Goal: Complete application form

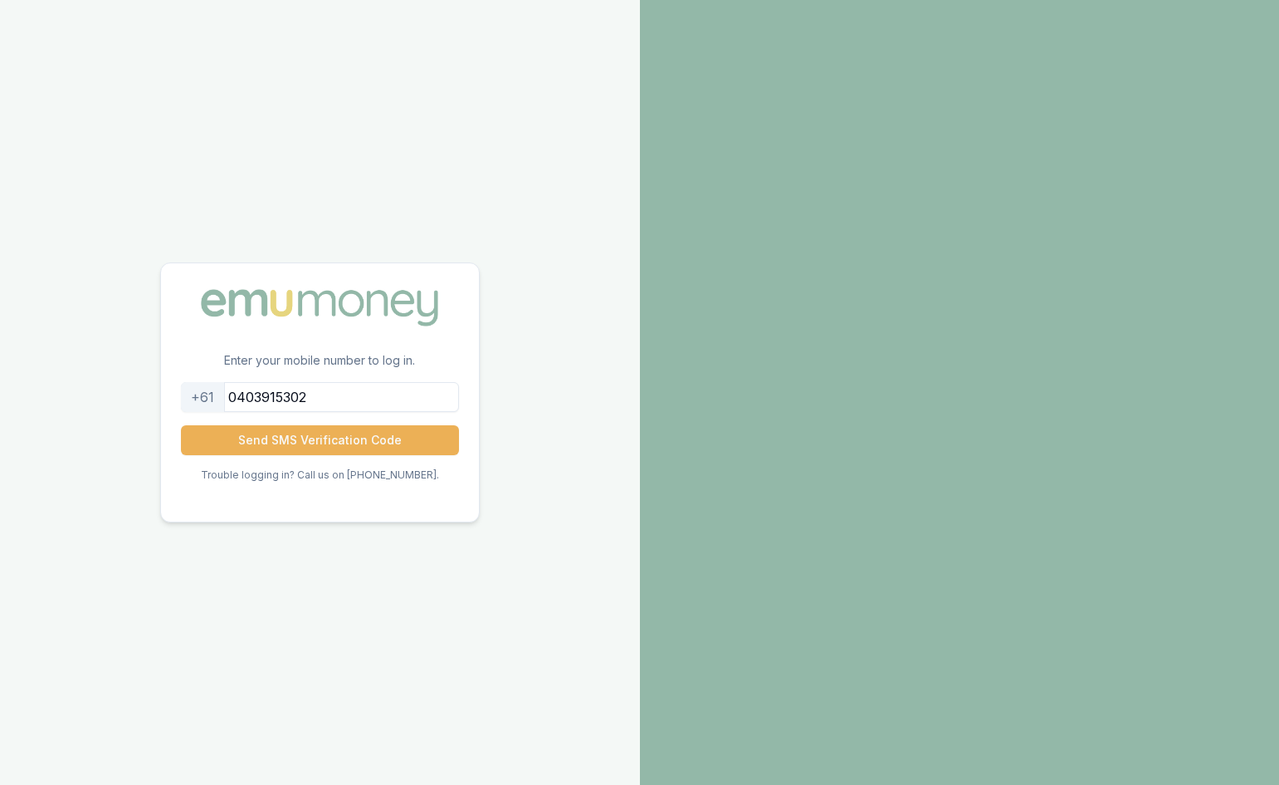
click at [349, 439] on button "Send SMS Verification Code" at bounding box center [320, 440] width 278 height 30
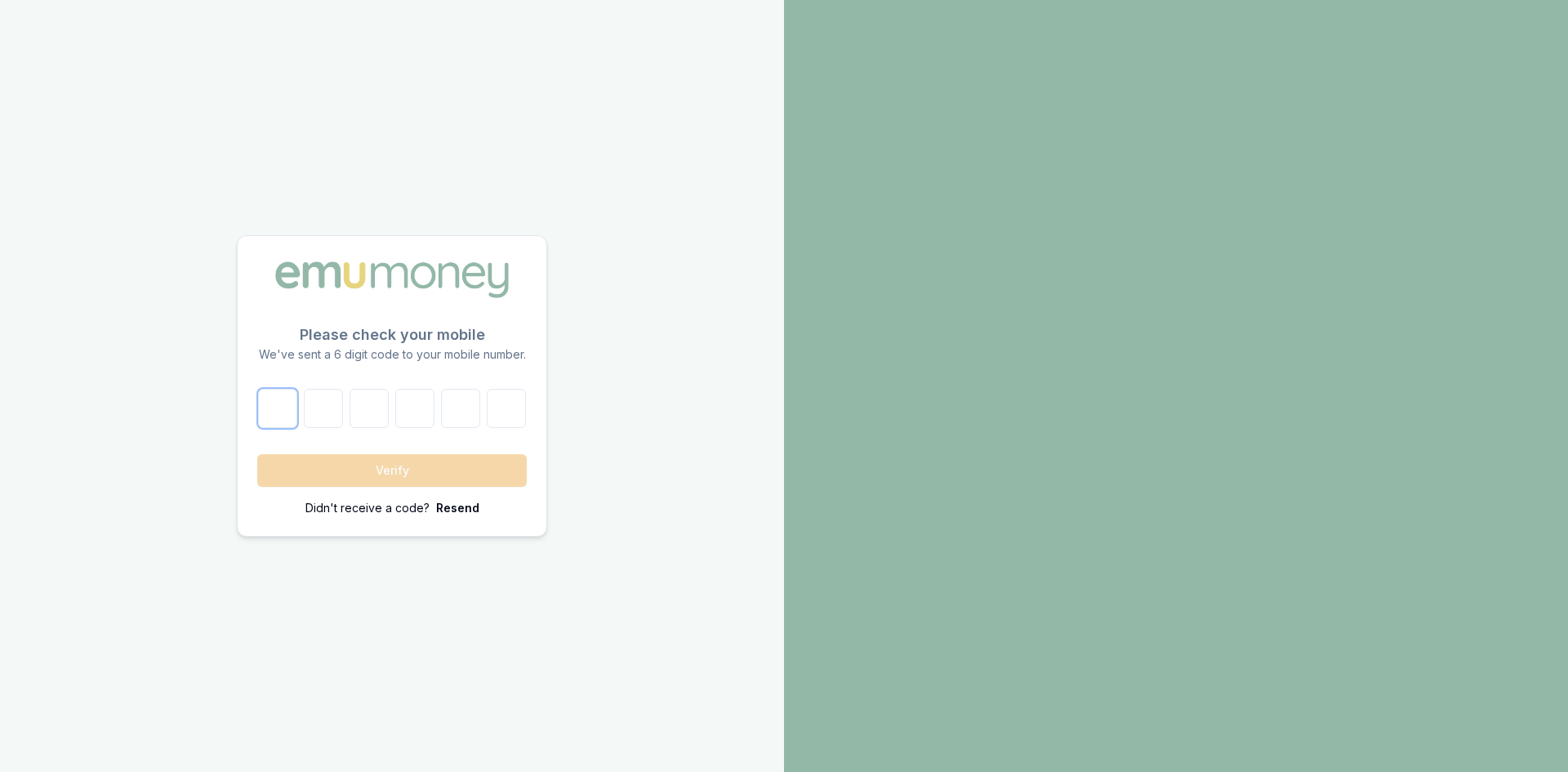
click at [287, 409] on input "number" at bounding box center [277, 408] width 39 height 39
type input "5"
type input "6"
type input "5"
type input "4"
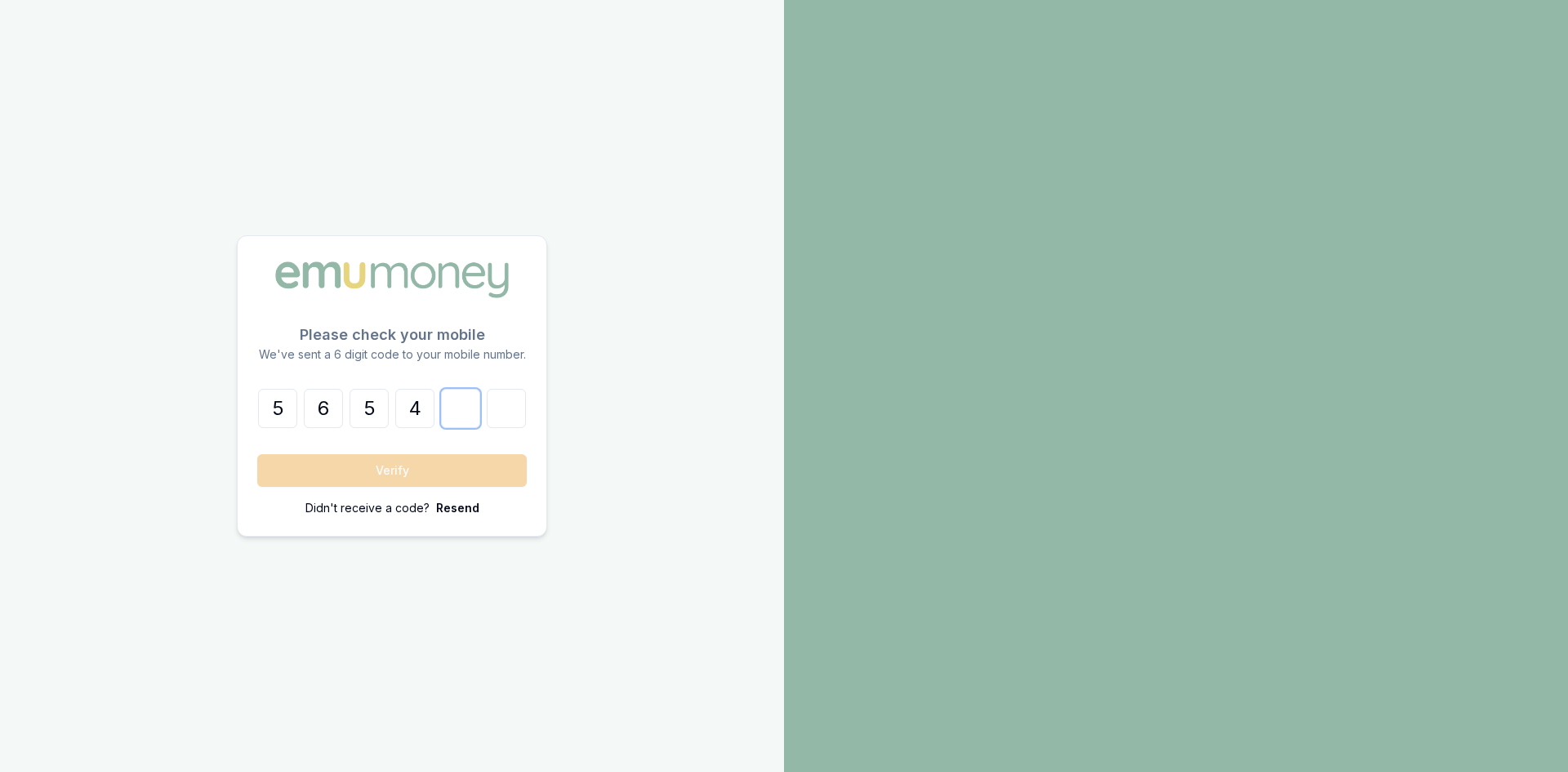
type input "7"
click at [309, 465] on button "Verify" at bounding box center [392, 470] width 270 height 32
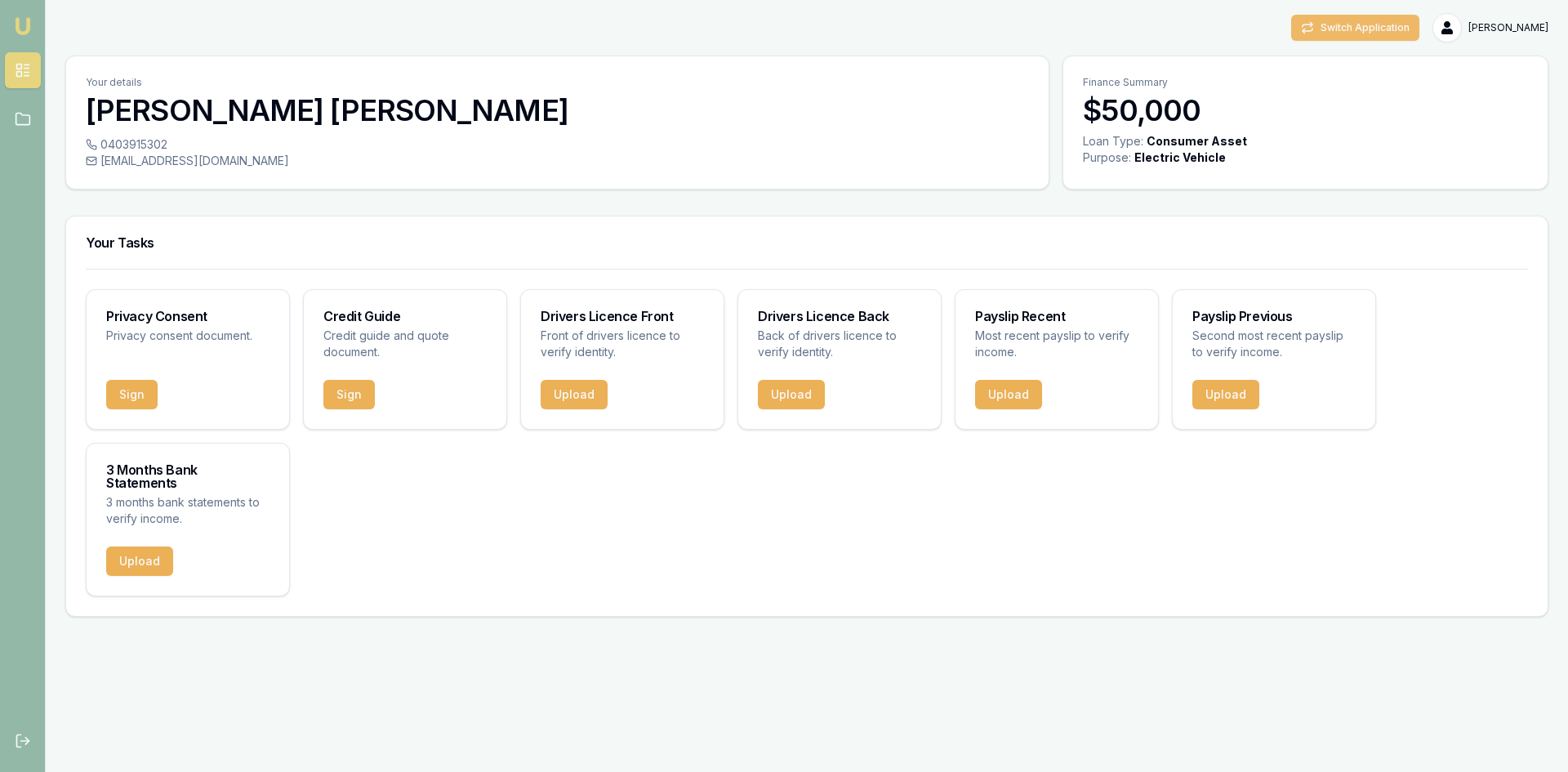
click at [1257, 30] on button "Switch Application" at bounding box center [1355, 28] width 128 height 27
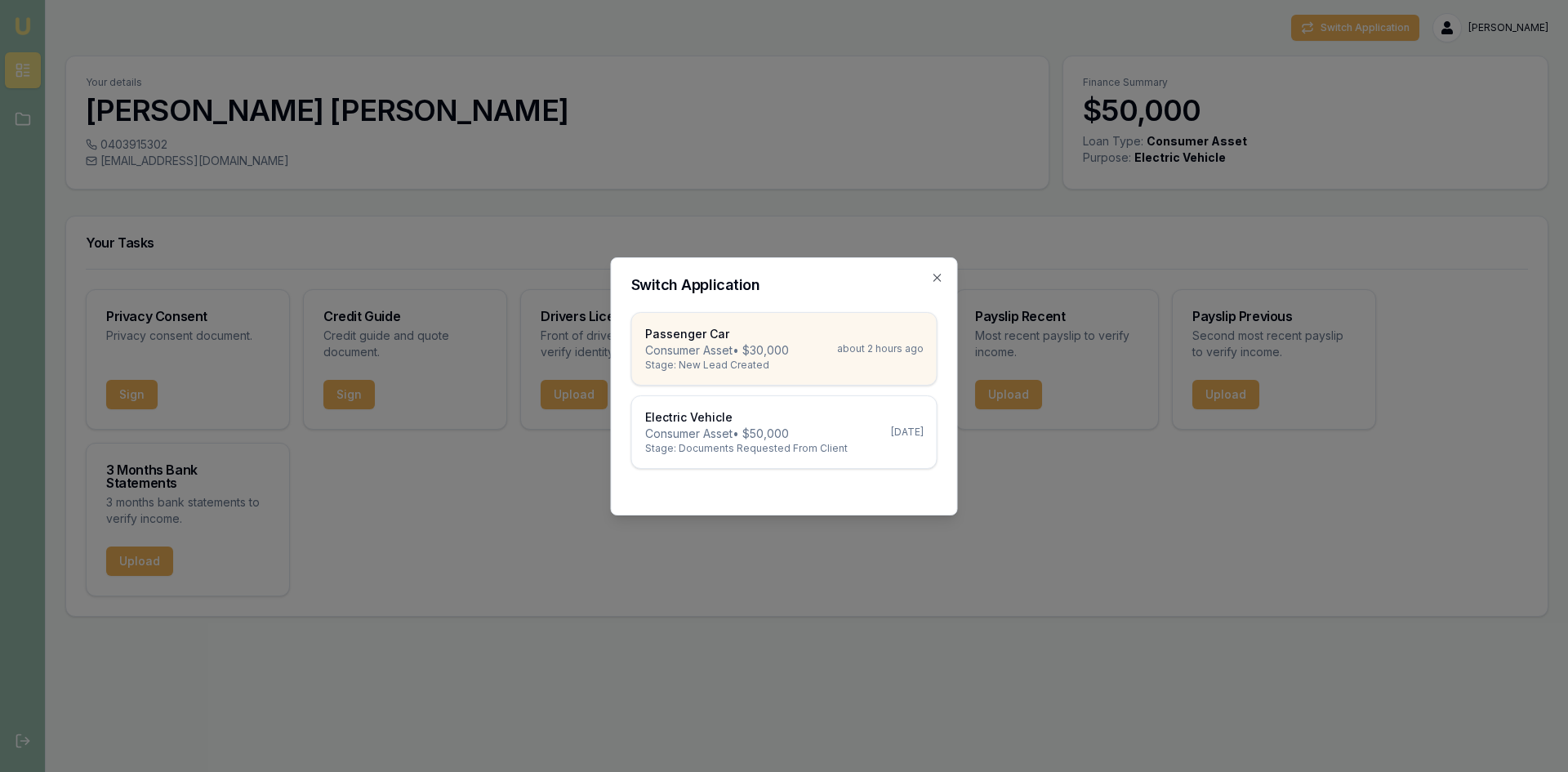
click at [753, 349] on p "Consumer Asset • $30,000" at bounding box center [717, 350] width 144 height 17
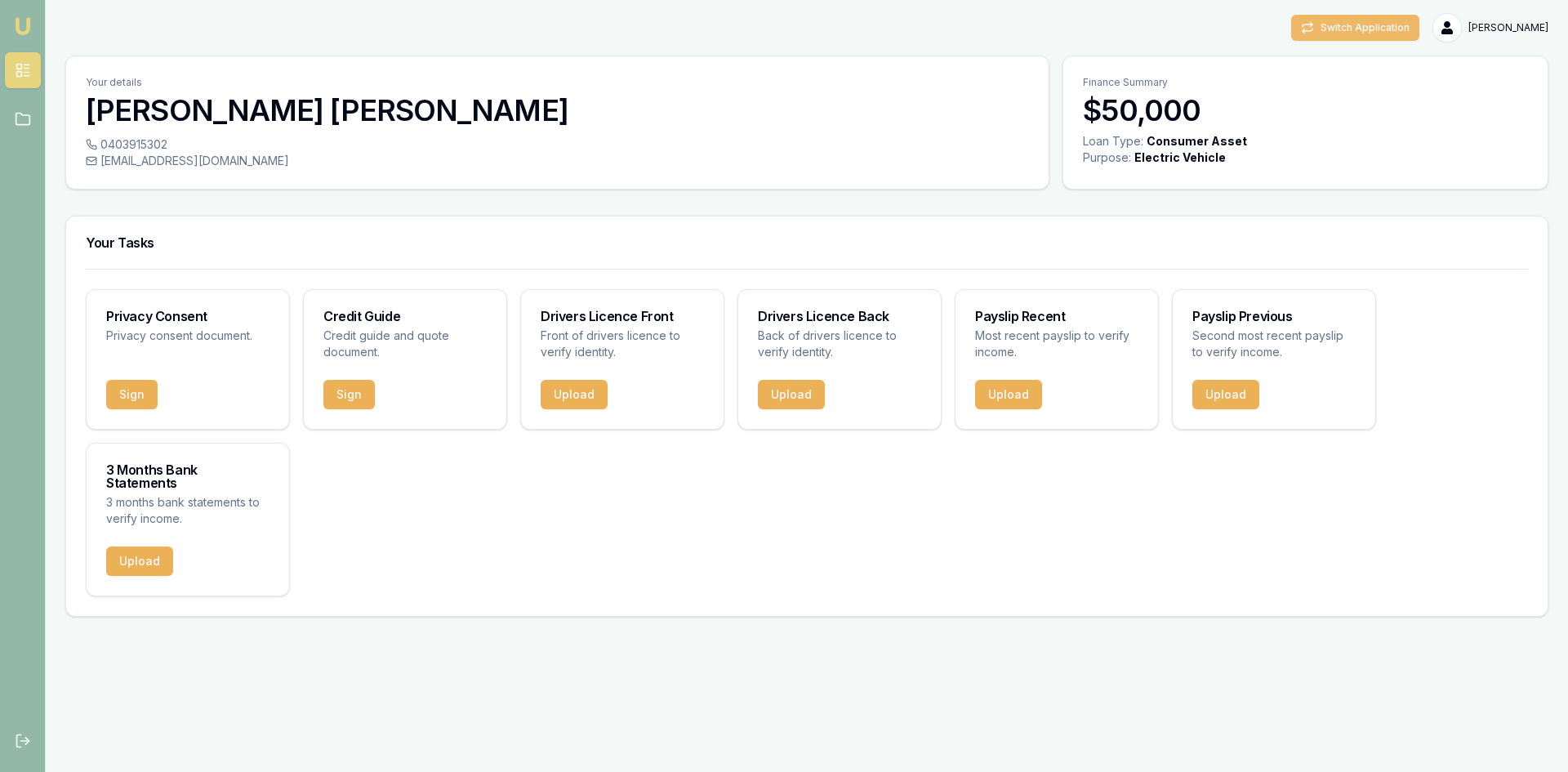
click at [1419, 37] on button "Switch Application" at bounding box center [1355, 28] width 128 height 27
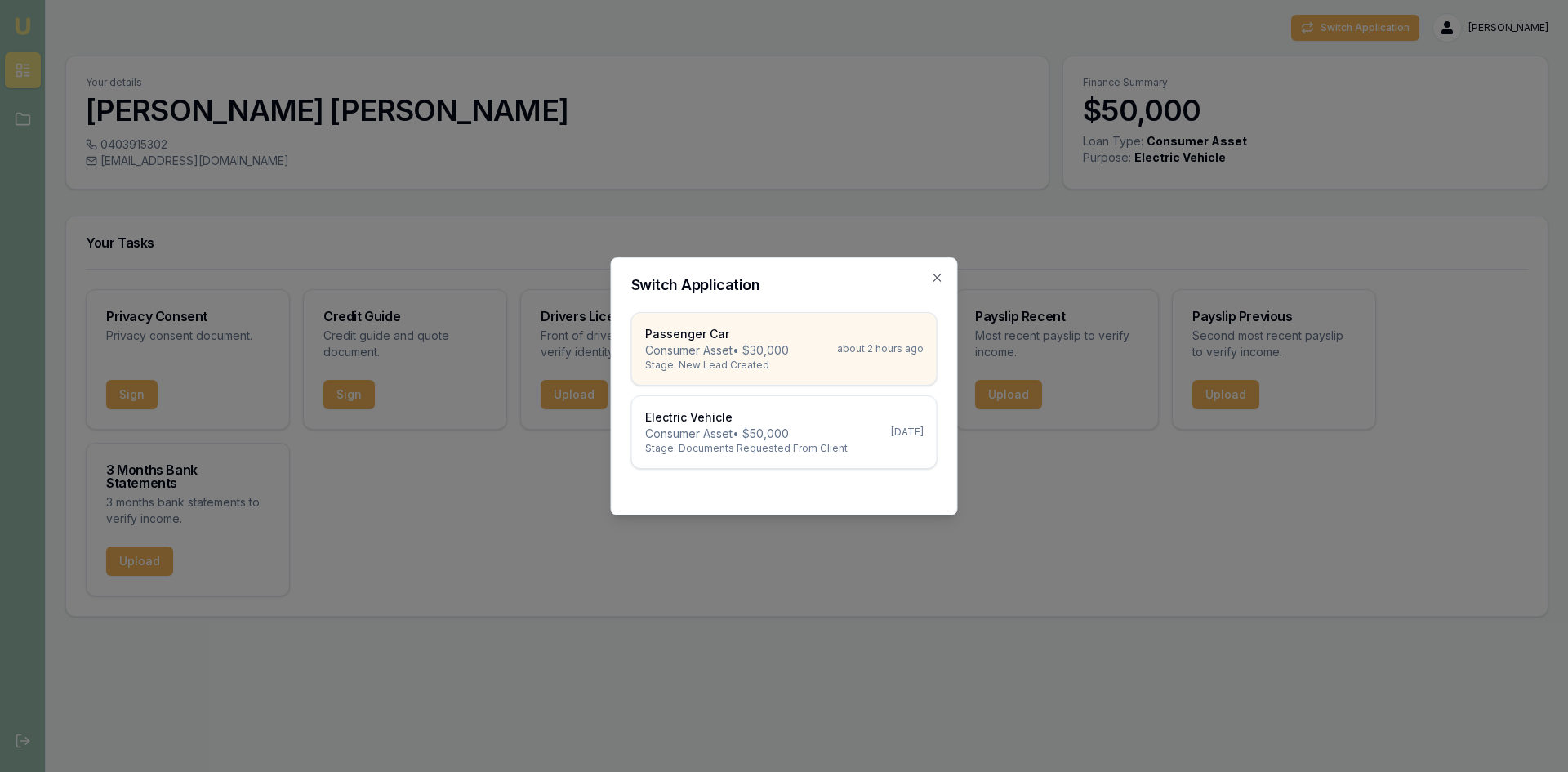
click at [676, 349] on p "Consumer Asset • $30,000" at bounding box center [717, 350] width 144 height 17
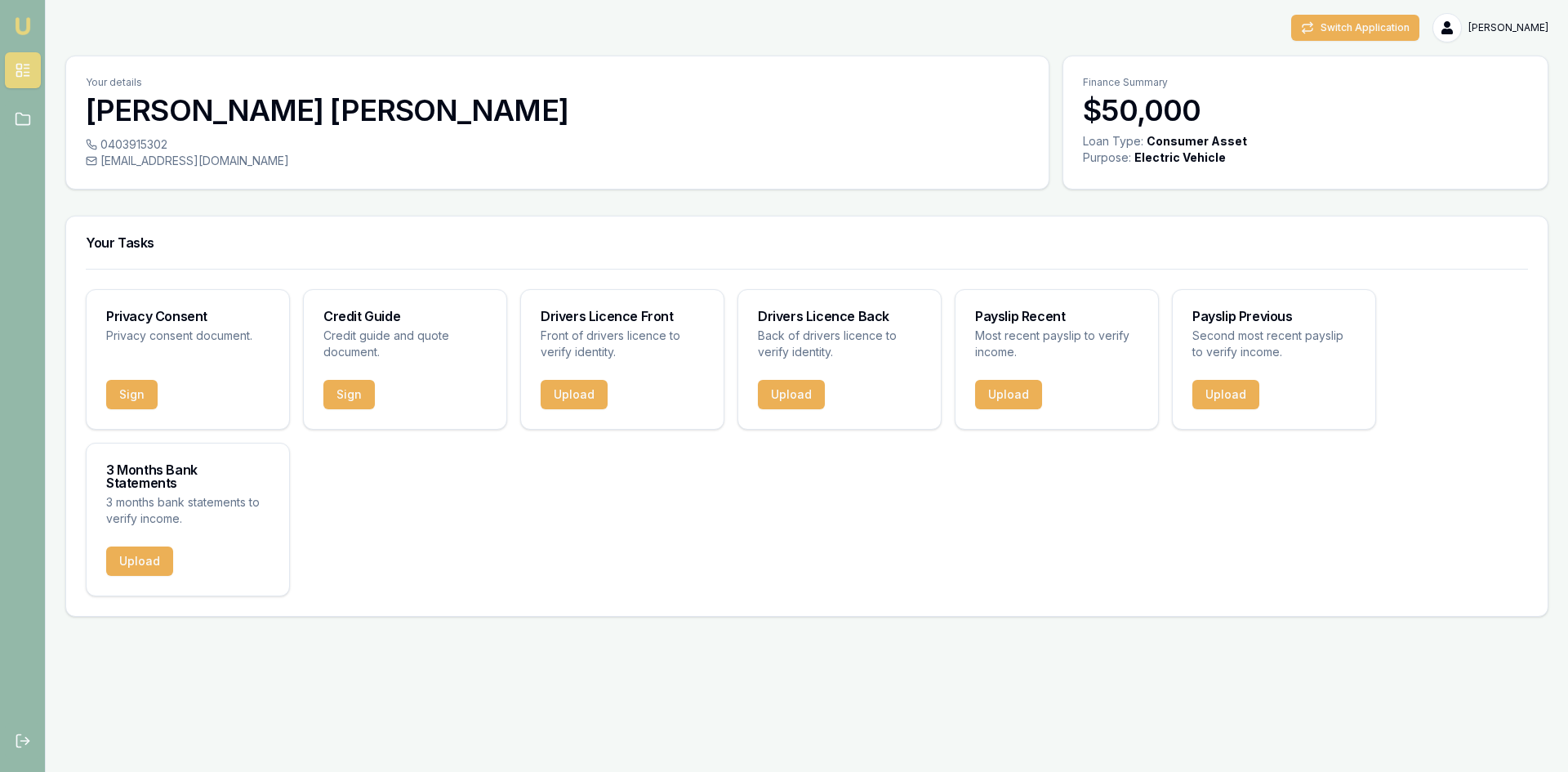
click at [1101, 146] on div "Loan Type:" at bounding box center [1113, 141] width 60 height 17
click at [1180, 86] on p "Finance Summary" at bounding box center [1305, 82] width 445 height 13
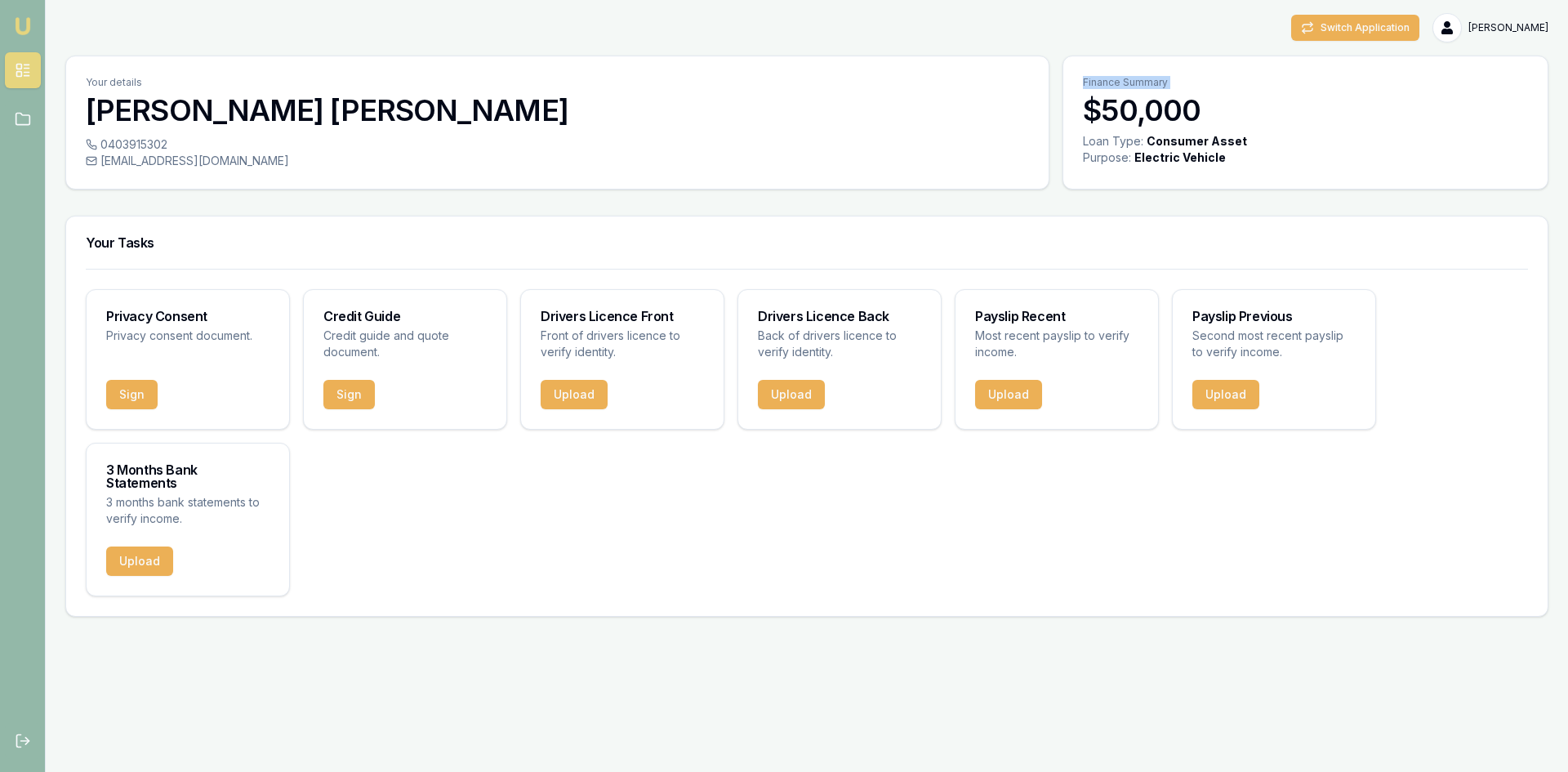
click at [1180, 86] on p "Finance Summary" at bounding box center [1305, 82] width 445 height 13
click at [1382, 29] on button "Switch Application" at bounding box center [1355, 28] width 128 height 27
click at [149, 551] on button "Upload" at bounding box center [140, 561] width 67 height 30
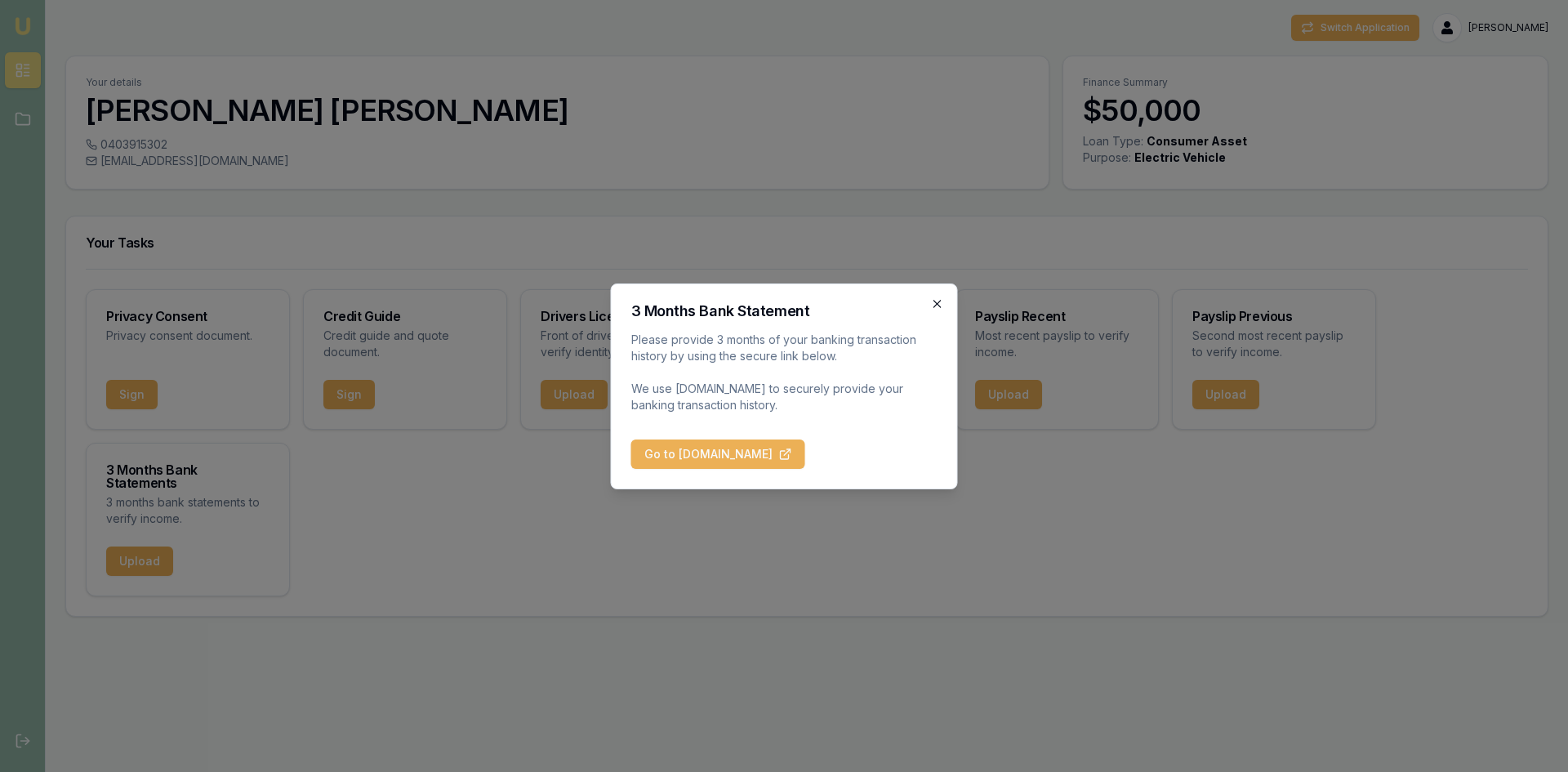
click at [935, 301] on icon "button" at bounding box center [936, 303] width 13 height 13
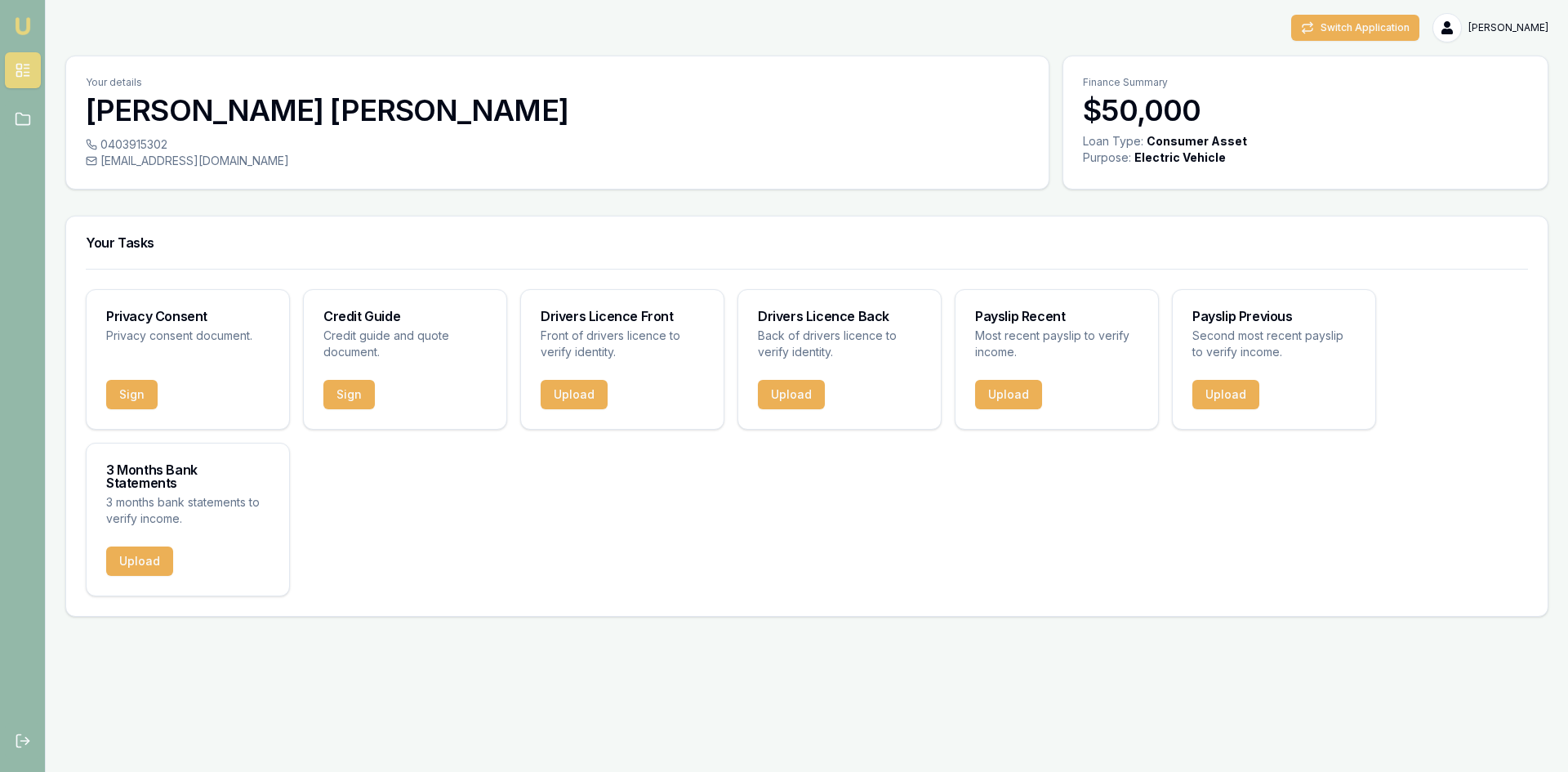
click at [22, 23] on img at bounding box center [23, 27] width 20 height 20
click at [19, 115] on icon at bounding box center [23, 119] width 17 height 17
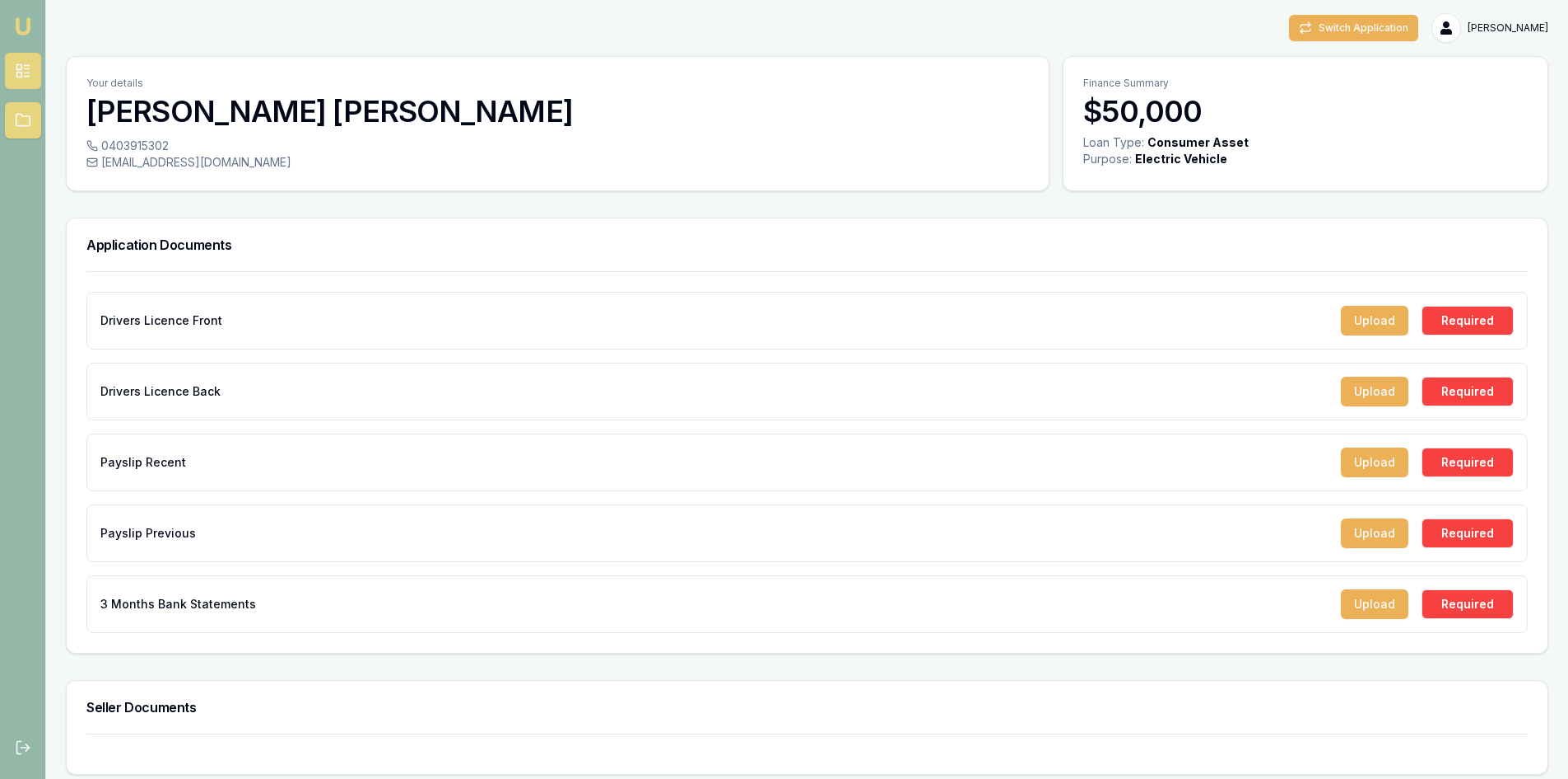
click at [22, 75] on icon at bounding box center [23, 70] width 17 height 17
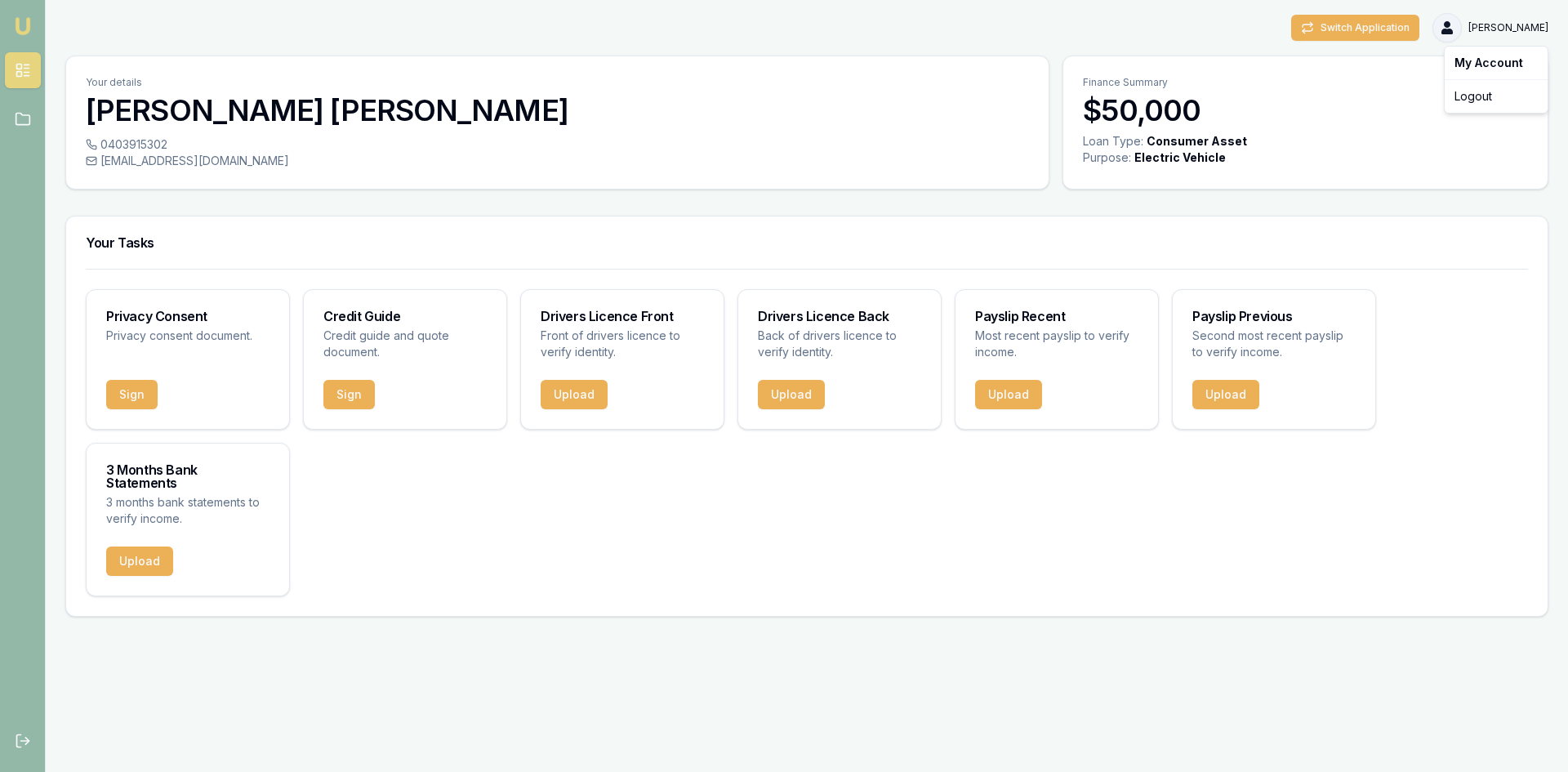
click at [1481, 22] on html "Emu Broker Switch Application Vivian Dabre Toggle Menu Your details Vivian Dabr…" at bounding box center [784, 386] width 1568 height 772
click at [1471, 103] on div "Logout" at bounding box center [1496, 96] width 96 height 27
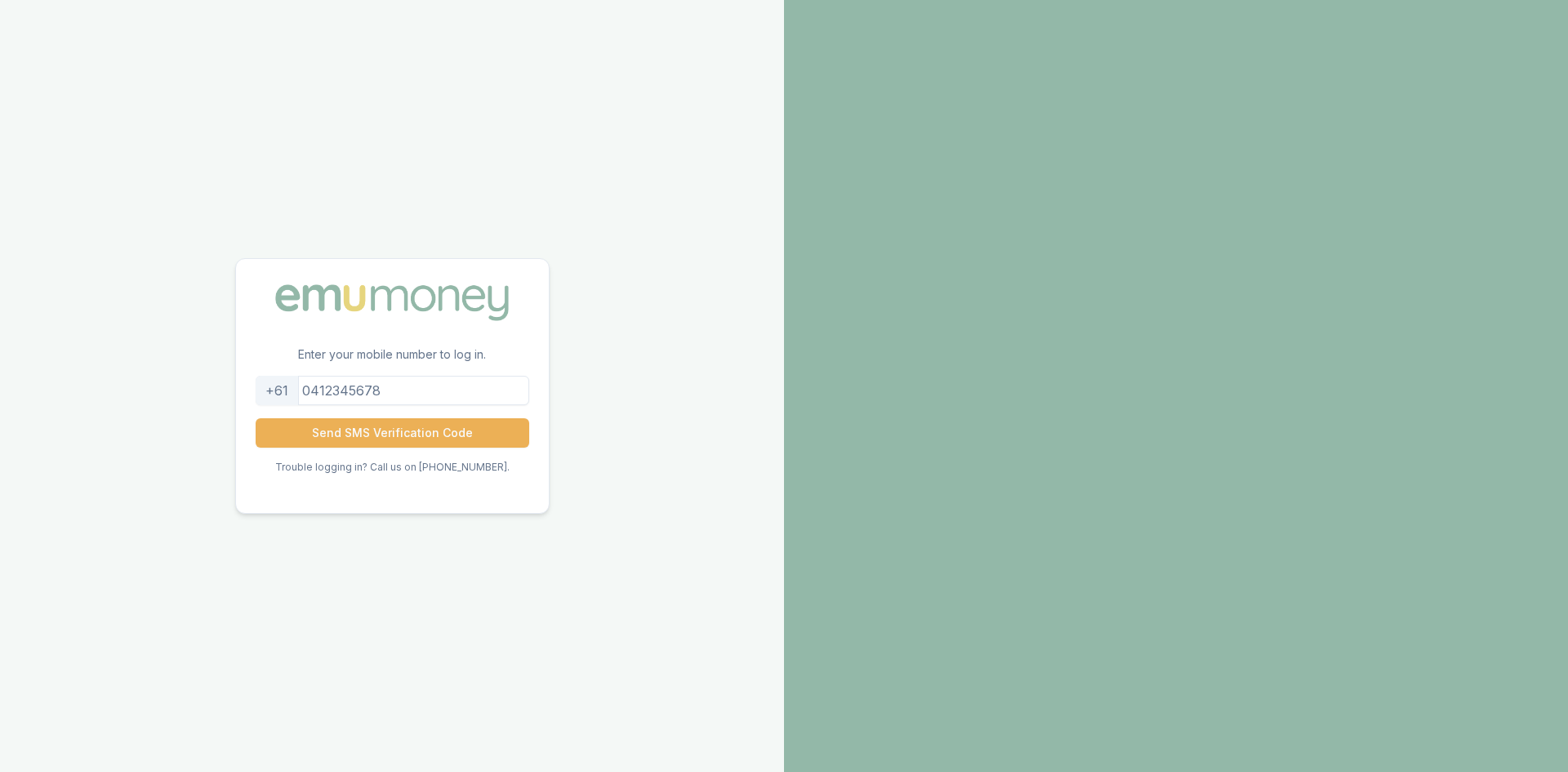
click at [398, 393] on input "tel" at bounding box center [392, 390] width 273 height 30
type input "0403915302"
click at [358, 434] on button "Send SMS Verification Code" at bounding box center [392, 433] width 273 height 30
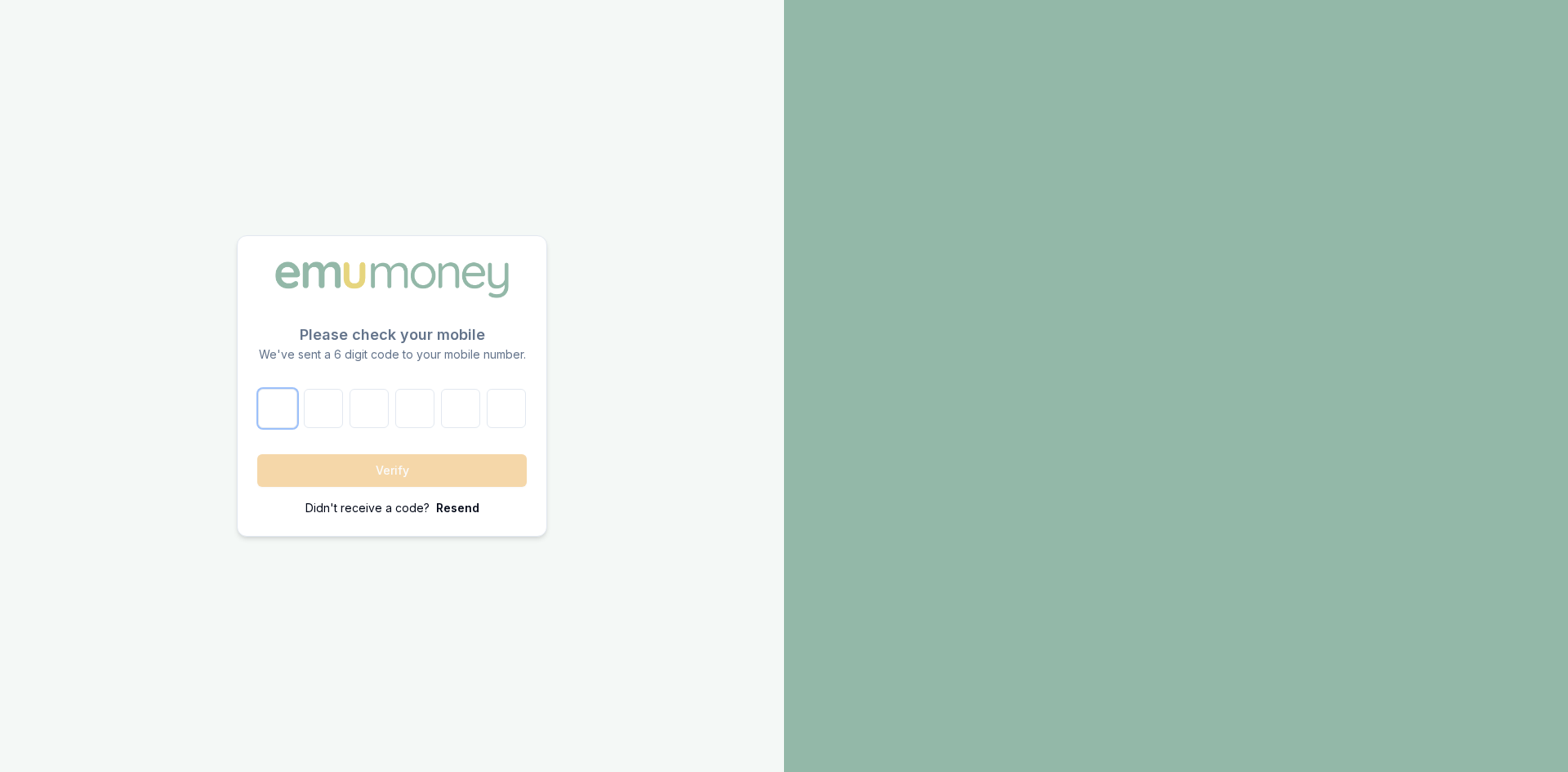
click at [266, 408] on input "number" at bounding box center [277, 408] width 39 height 39
type input "2"
type input "8"
type input "0"
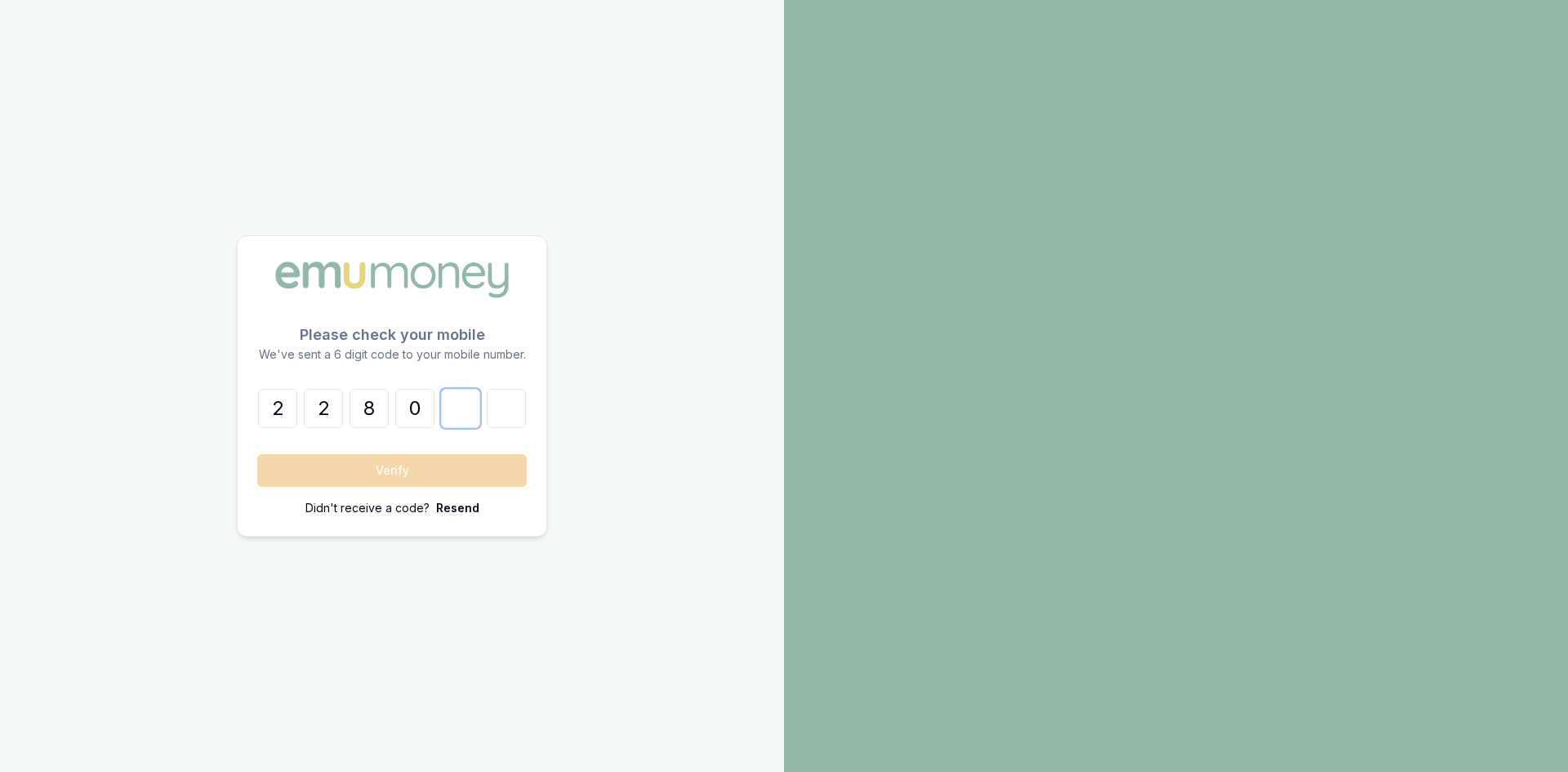
type input "2"
type input "6"
click at [299, 470] on button "Verify" at bounding box center [392, 470] width 270 height 32
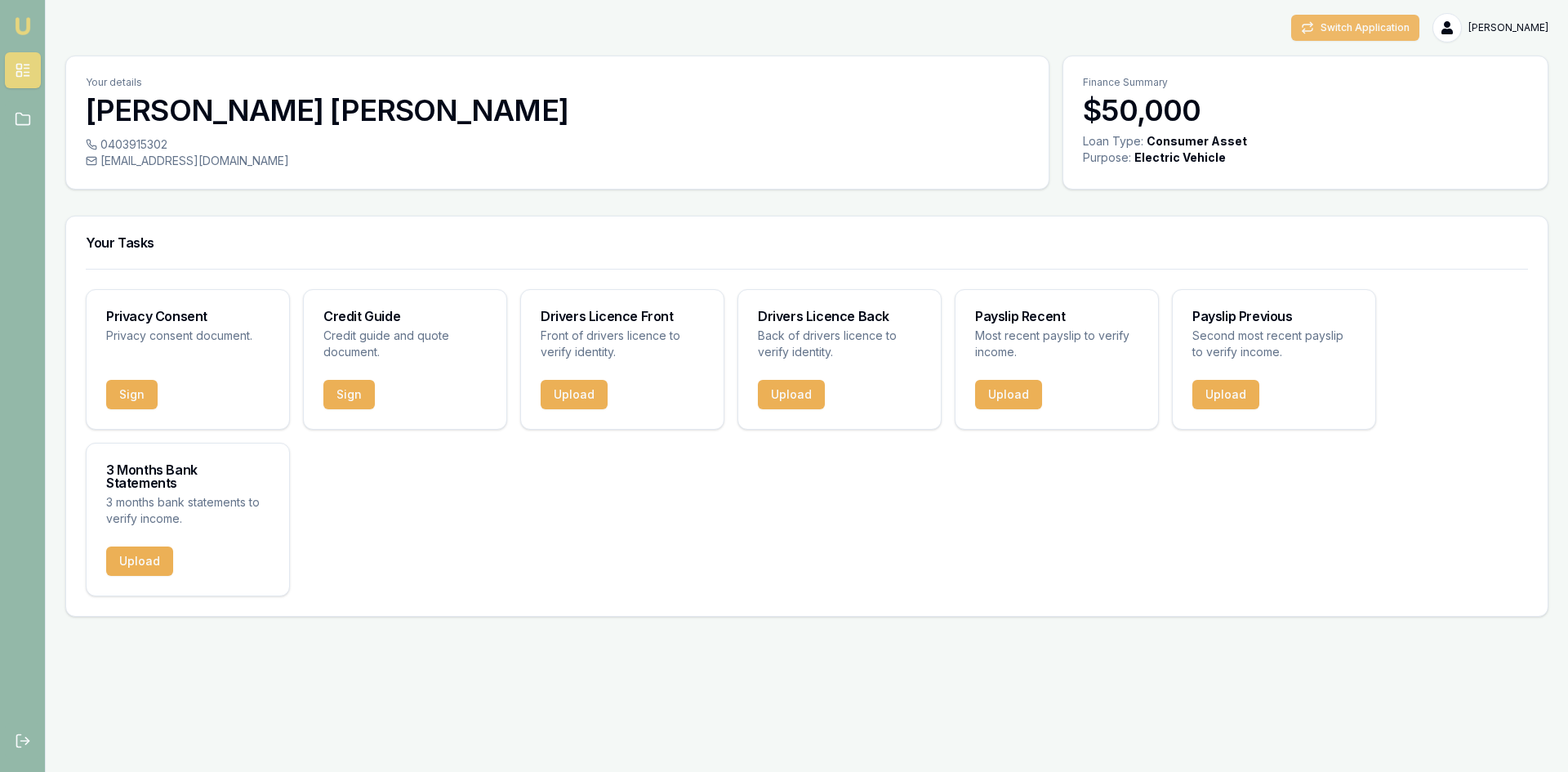
click at [1322, 24] on button "Switch Application" at bounding box center [1355, 28] width 128 height 27
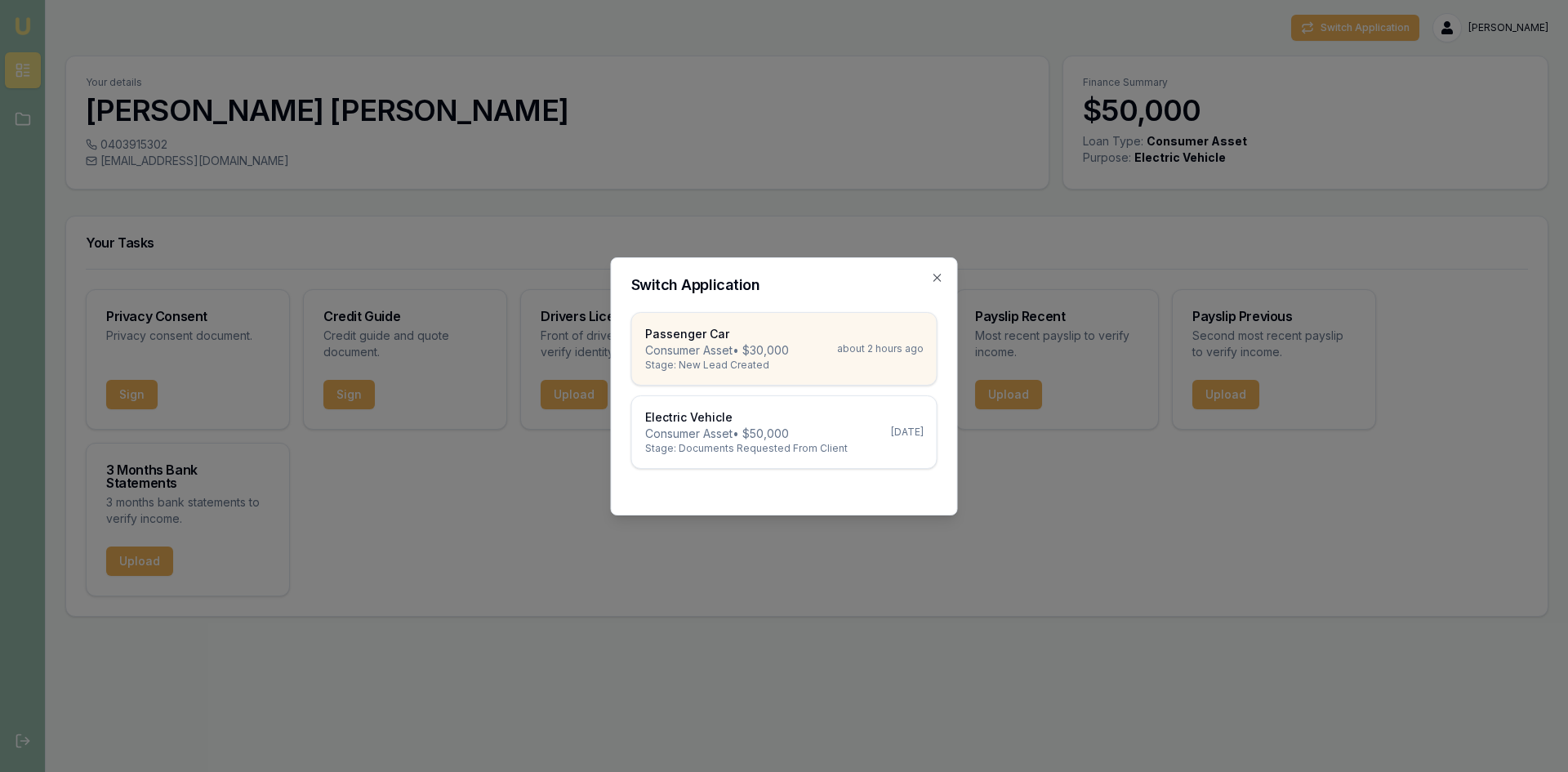
click at [781, 356] on p "Consumer Asset • $30,000" at bounding box center [717, 350] width 144 height 17
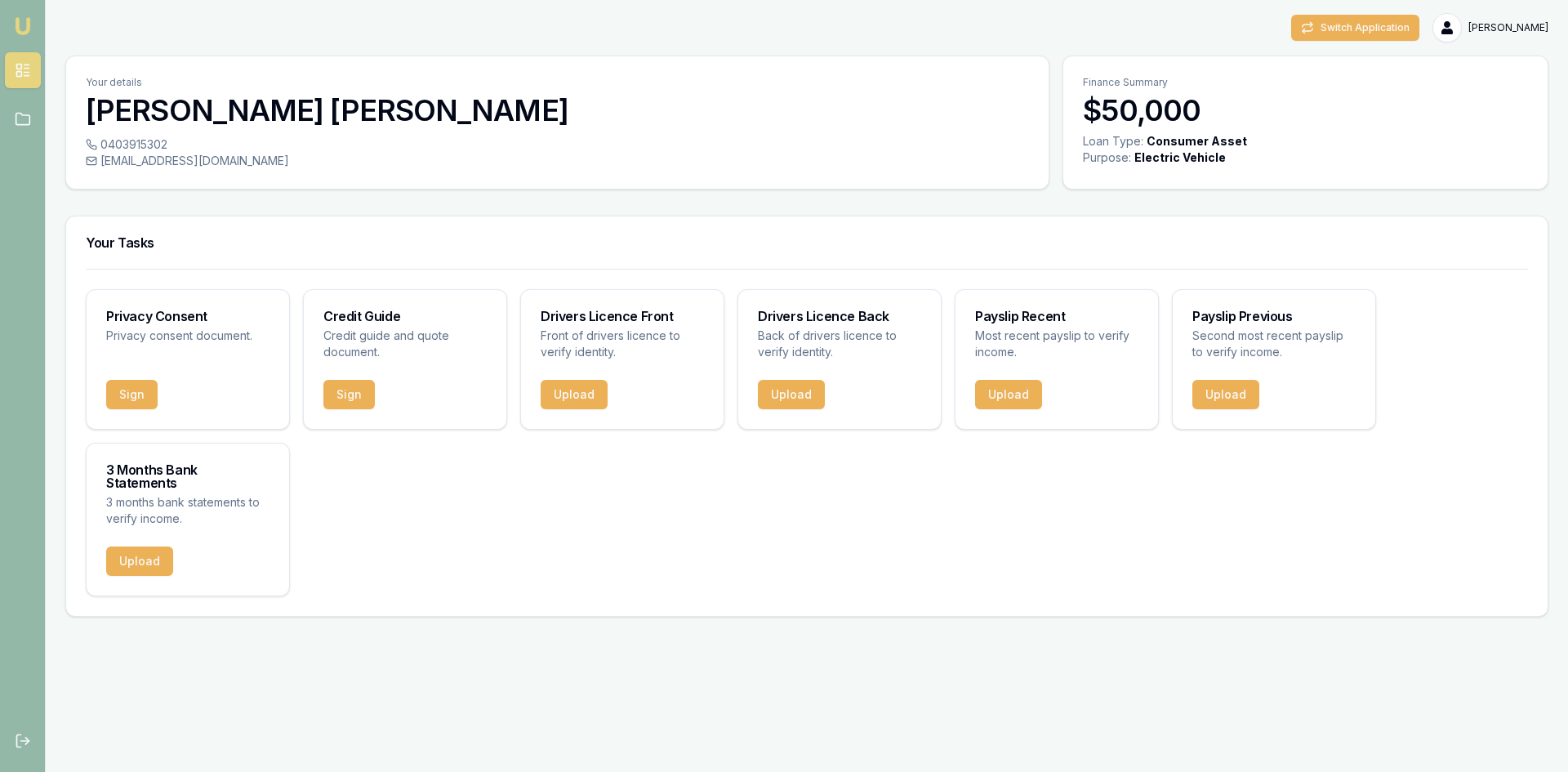
click at [524, 508] on div "Privacy Consent Privacy consent document. Sign Credit Guide Credit guide and qu…" at bounding box center [807, 443] width 1442 height 307
click at [581, 388] on button "Upload" at bounding box center [574, 394] width 67 height 30
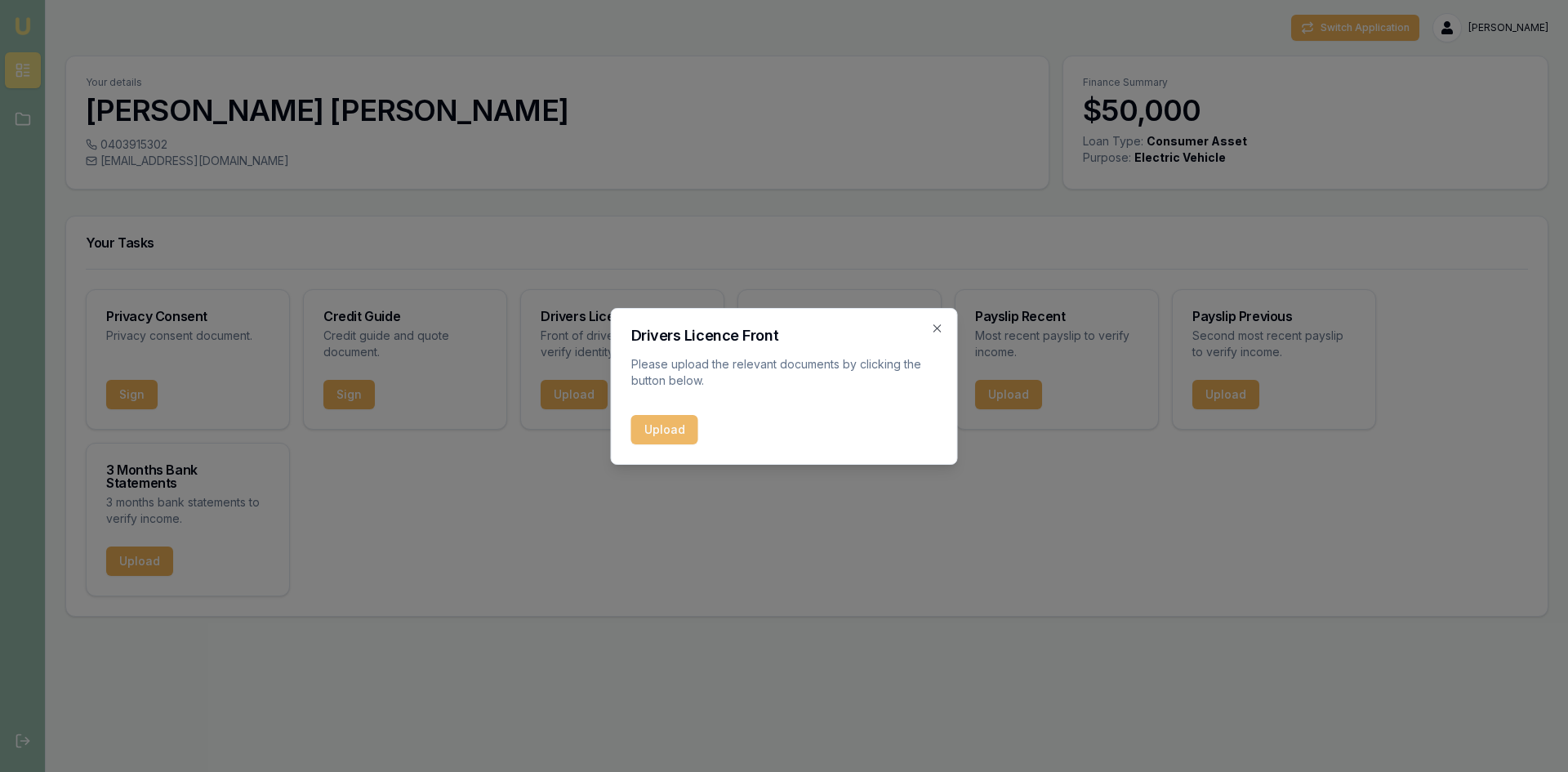
click at [656, 430] on button "Upload" at bounding box center [665, 430] width 67 height 30
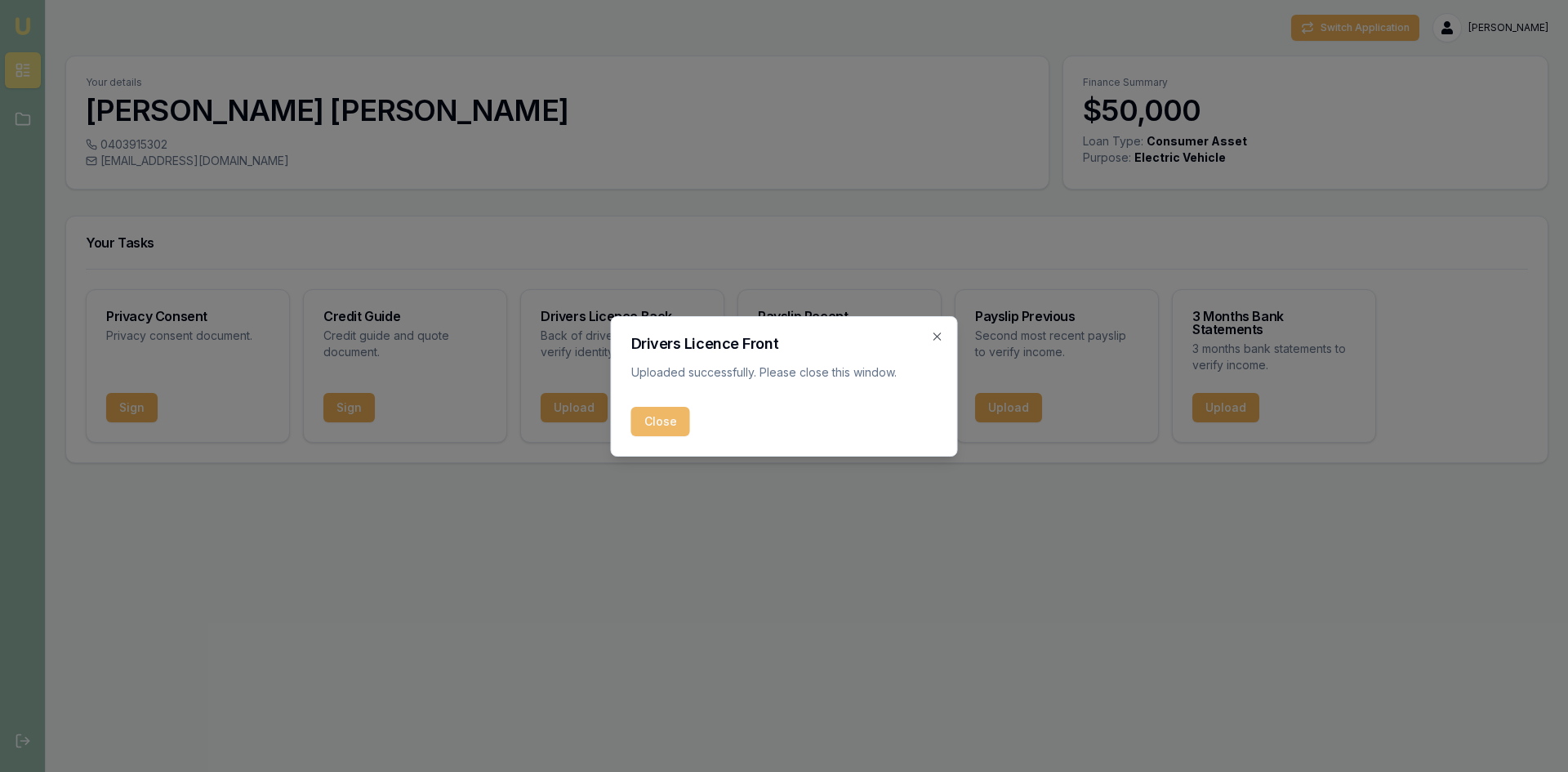
click at [670, 421] on button "Close" at bounding box center [661, 421] width 59 height 30
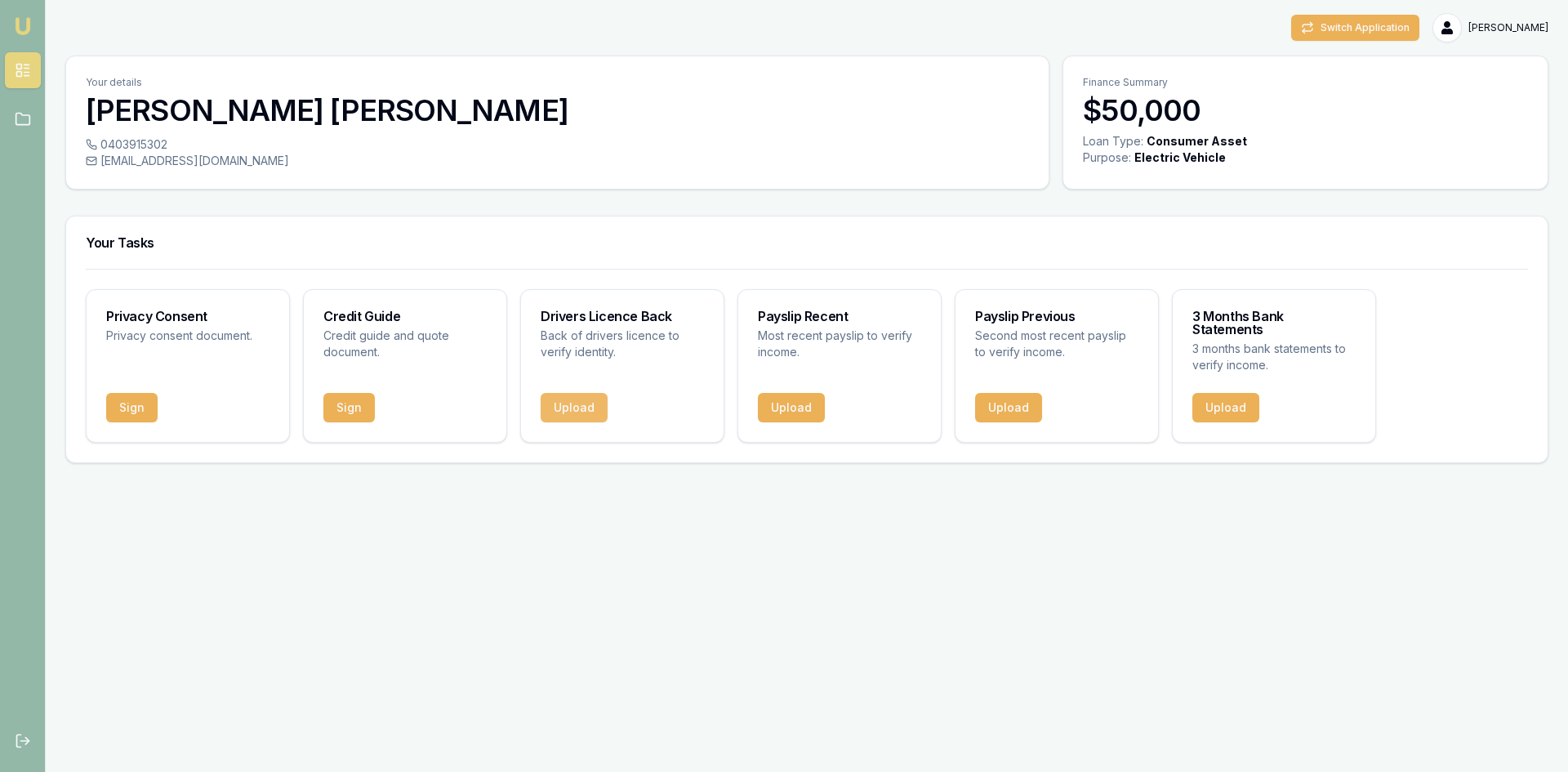
click at [582, 398] on button "Upload" at bounding box center [574, 407] width 67 height 30
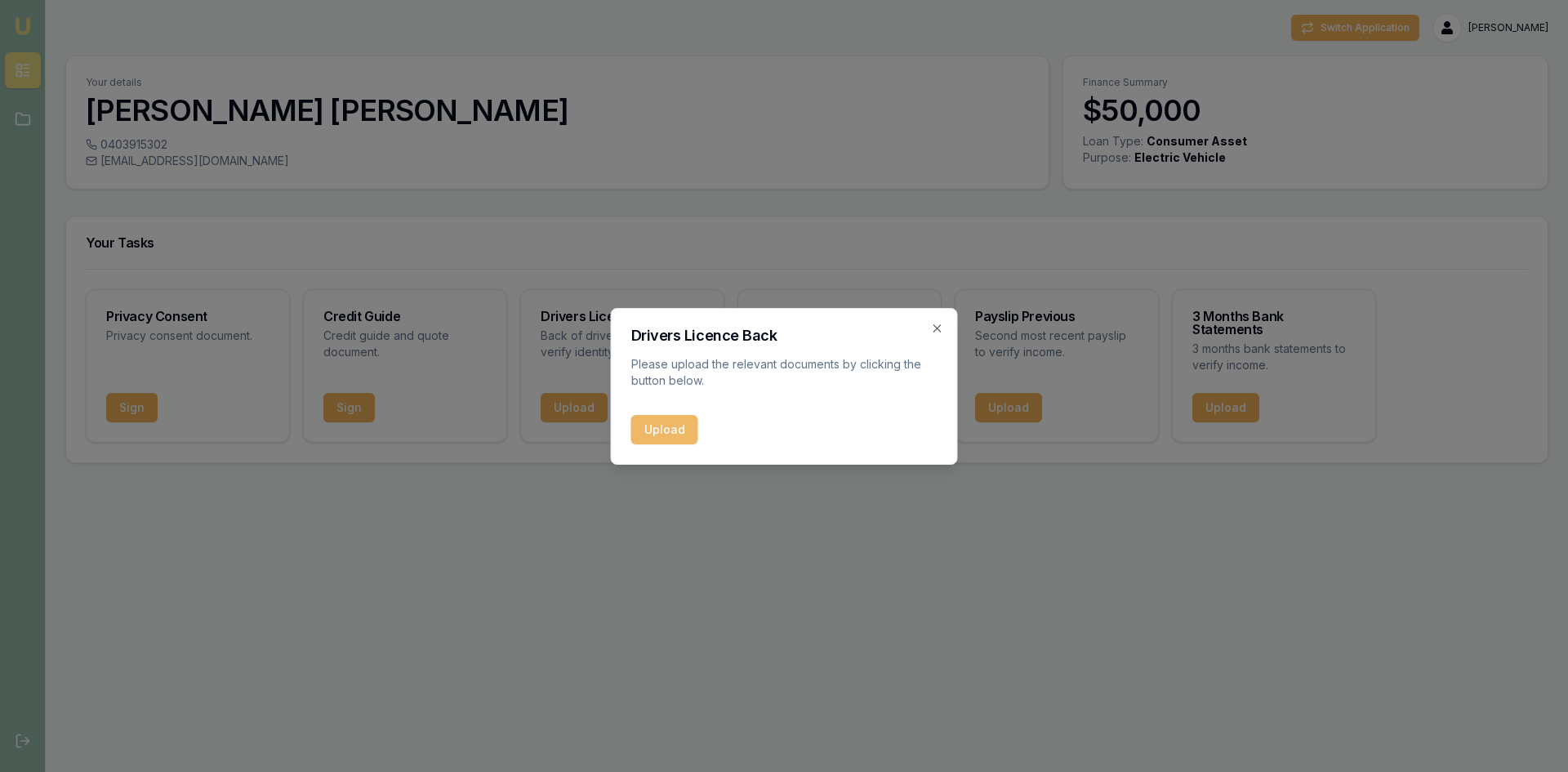
click at [656, 435] on button "Upload" at bounding box center [665, 430] width 67 height 30
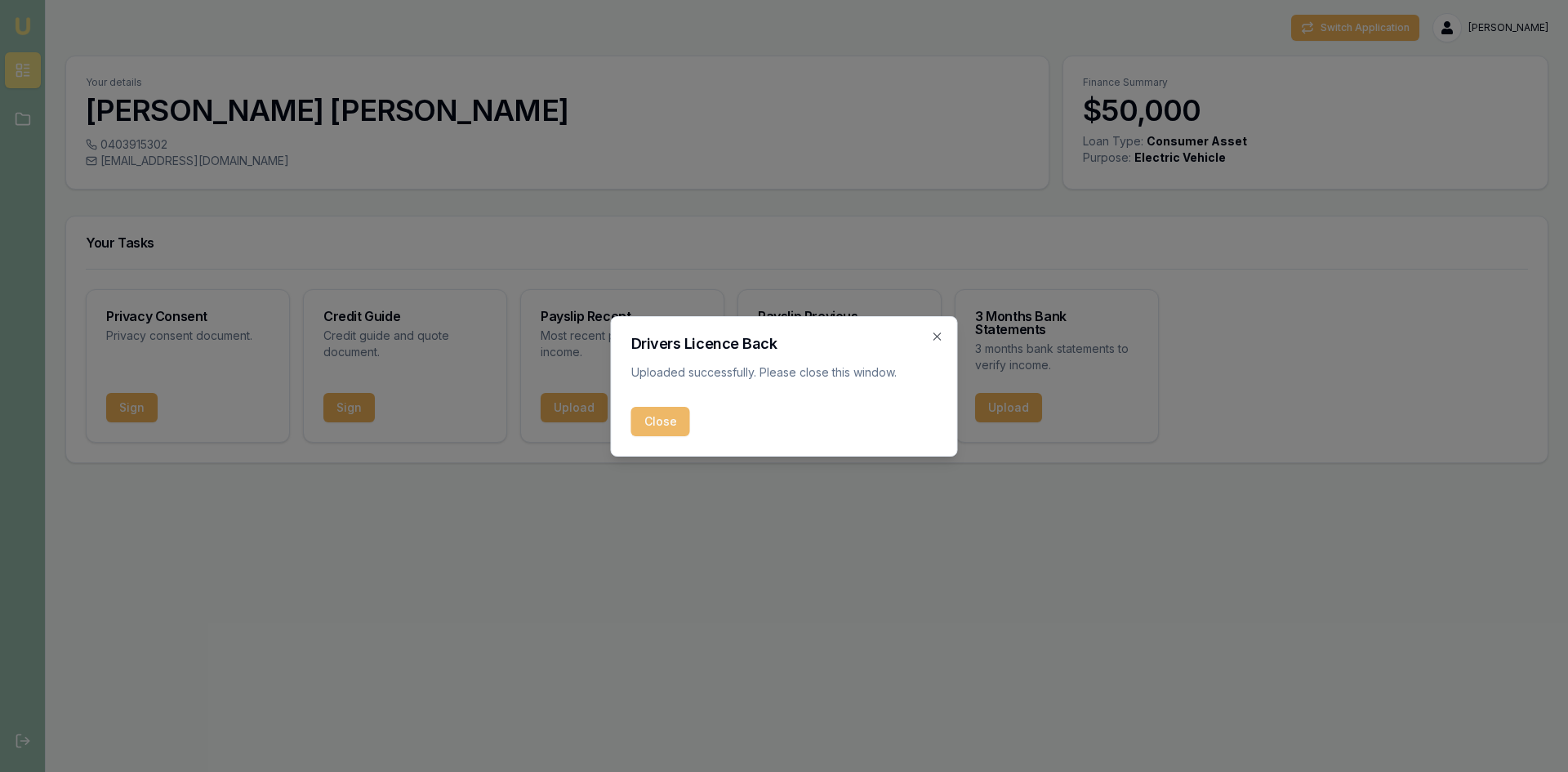
click at [662, 422] on button "Close" at bounding box center [661, 421] width 59 height 30
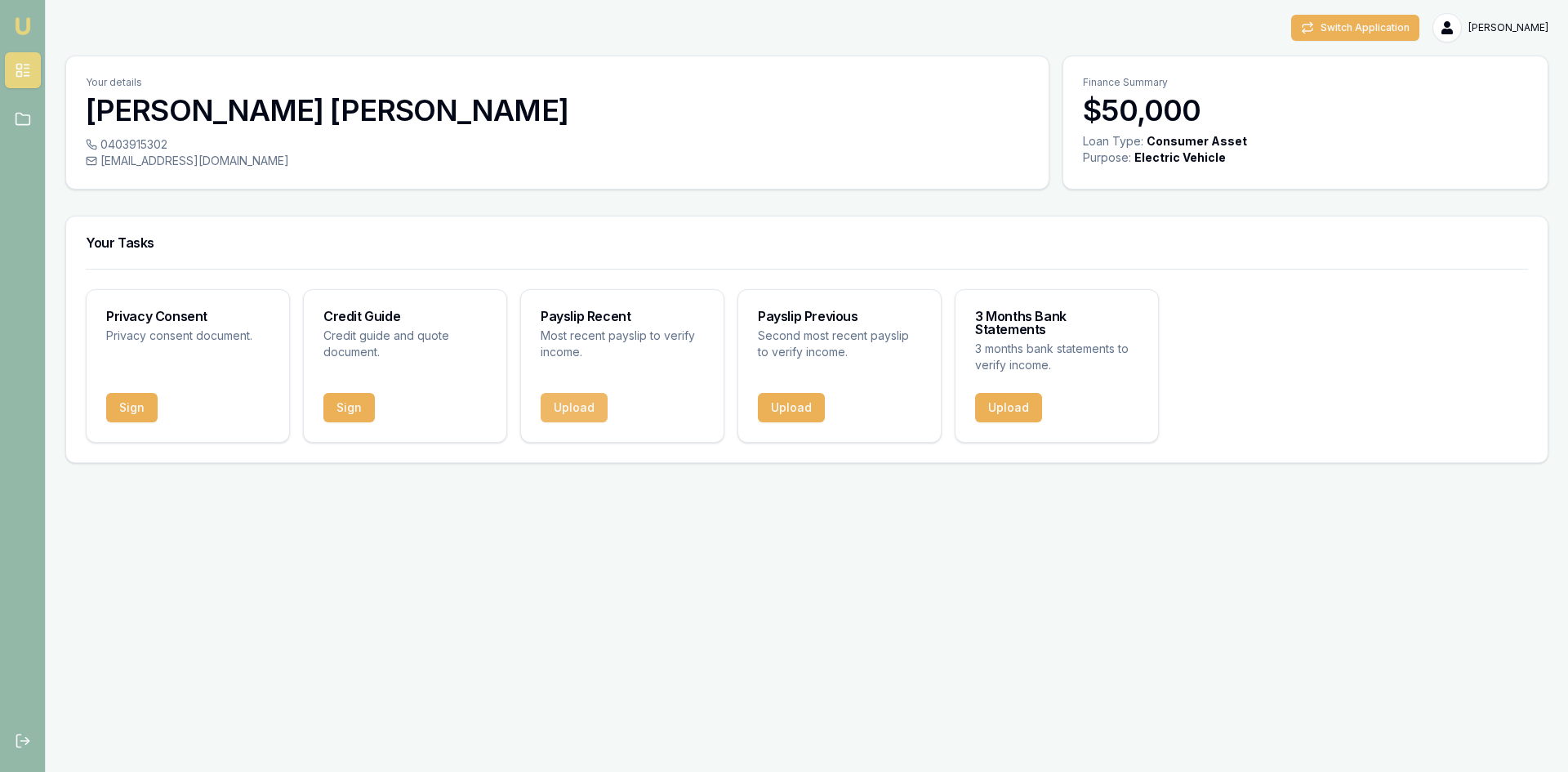
click at [591, 399] on button "Upload" at bounding box center [574, 407] width 67 height 30
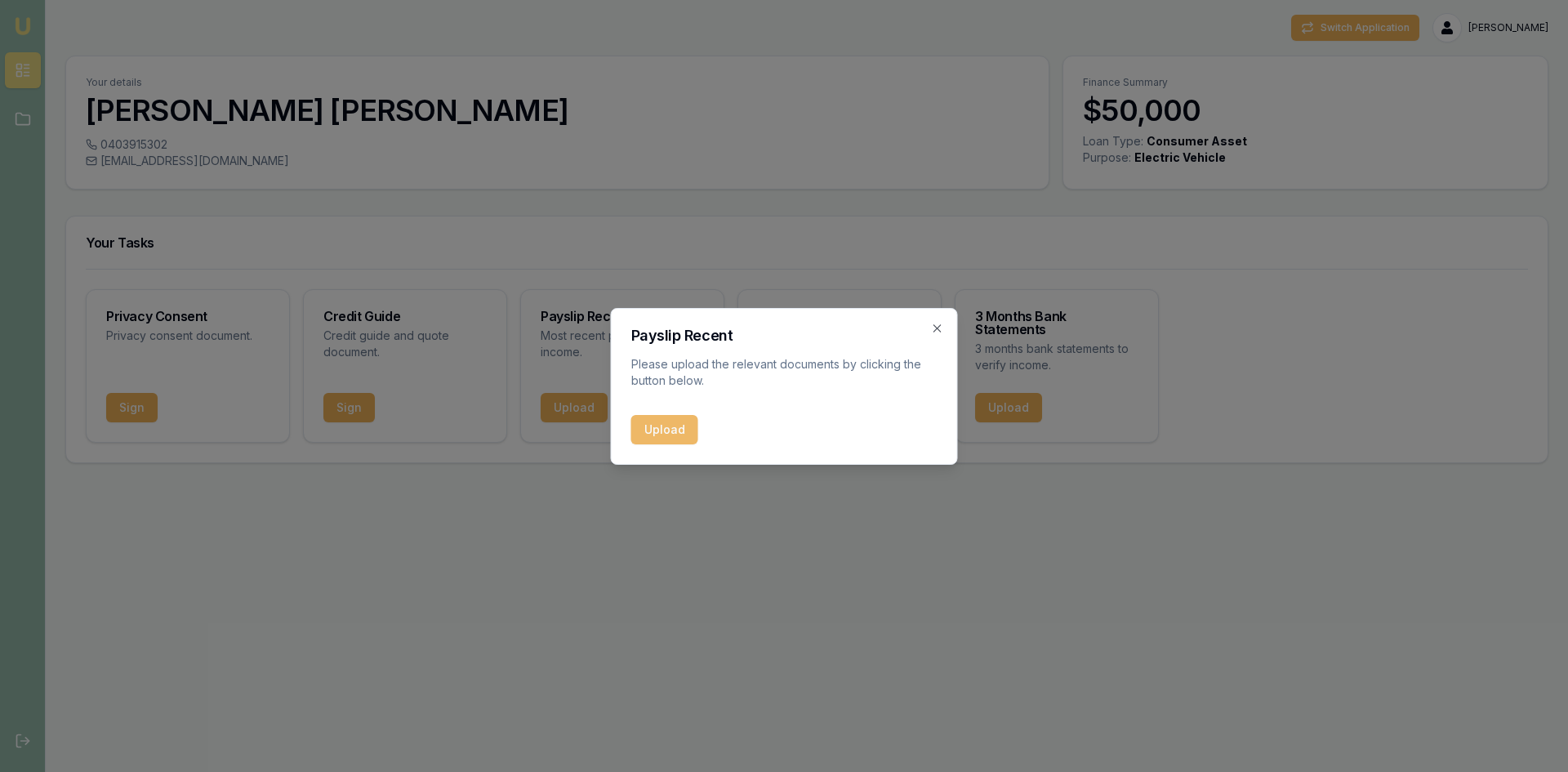
click at [653, 429] on button "Upload" at bounding box center [665, 430] width 67 height 30
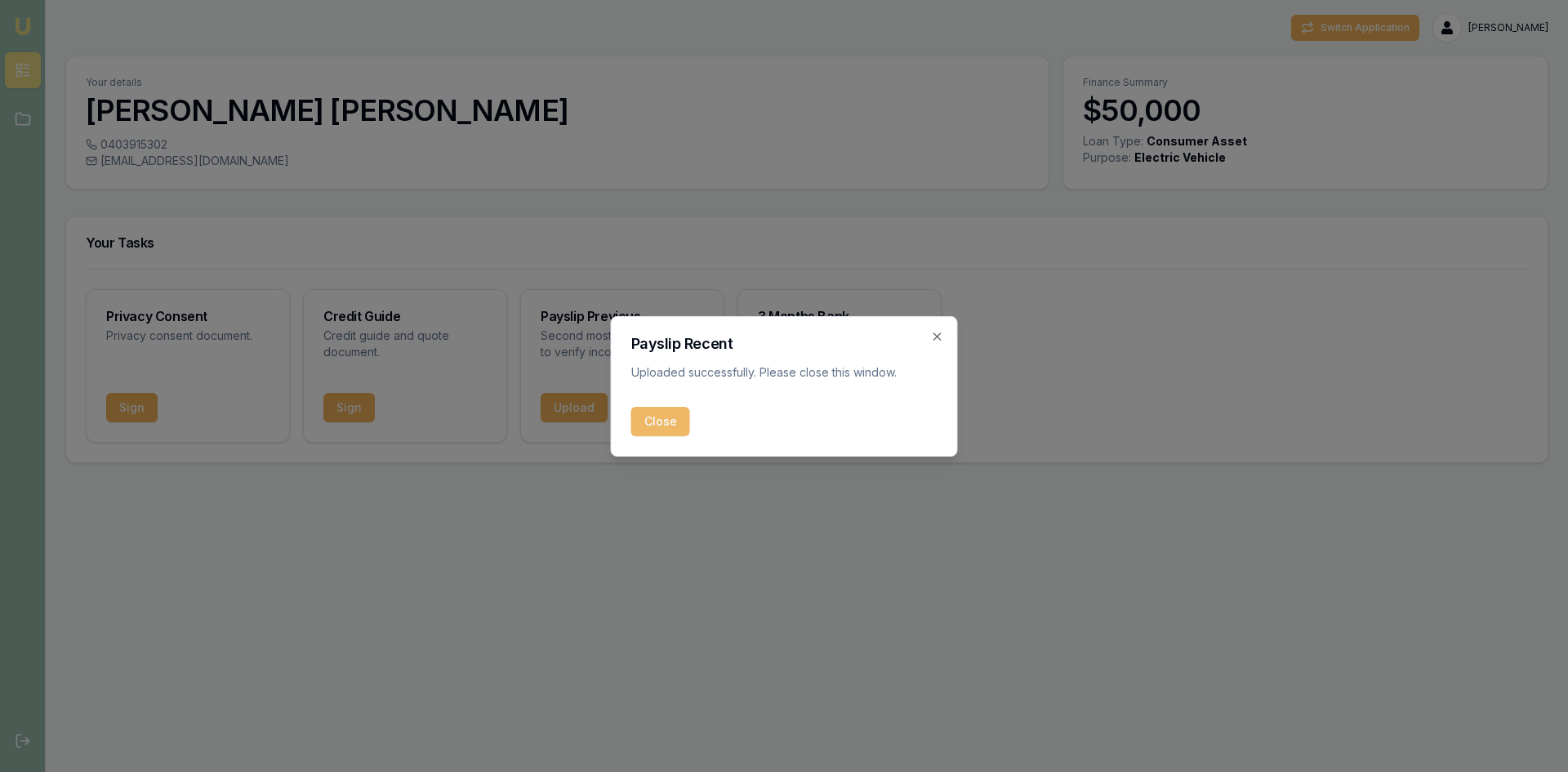
click at [652, 429] on button "Close" at bounding box center [661, 421] width 59 height 30
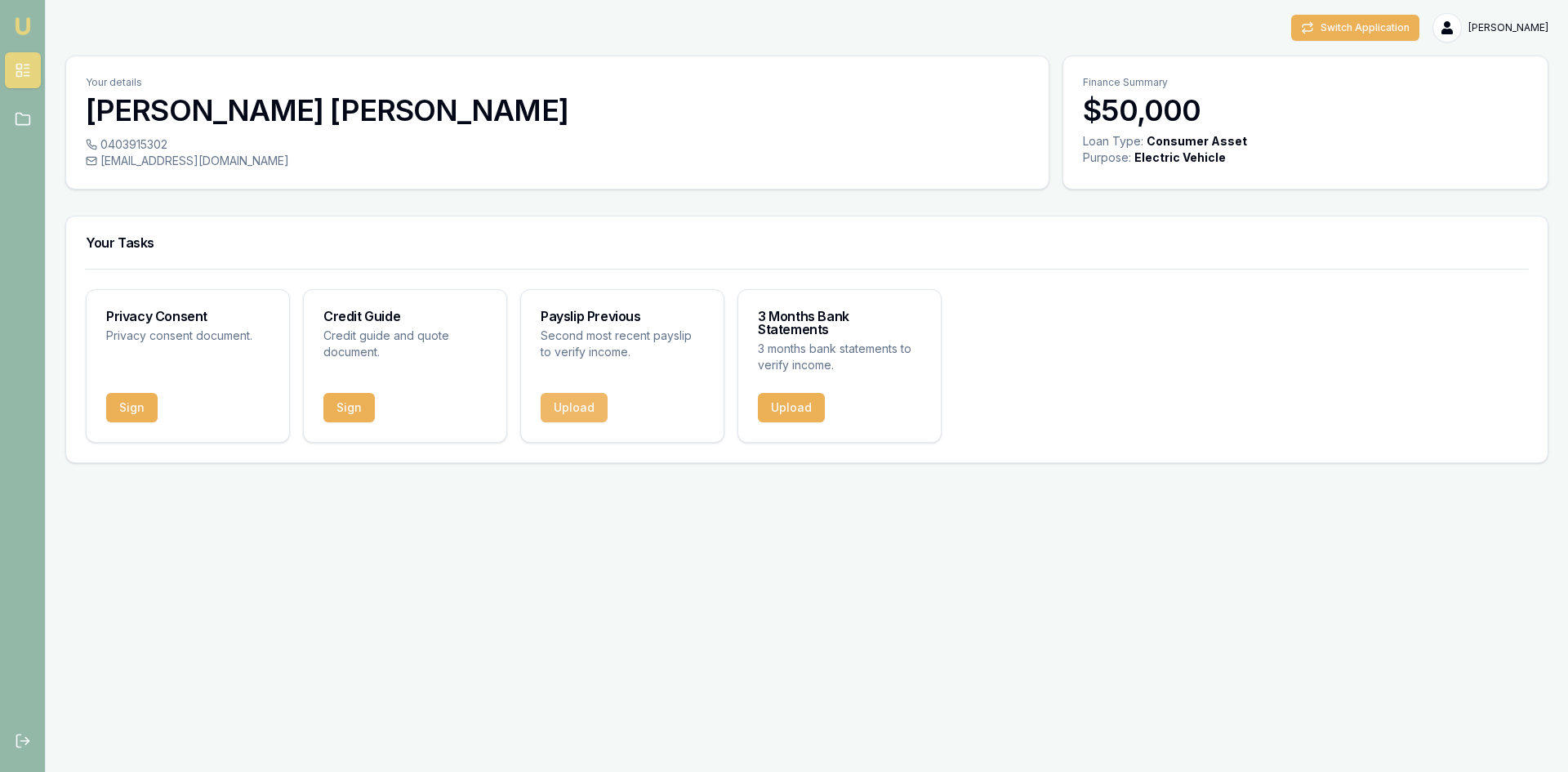
click at [570, 393] on button "Upload" at bounding box center [574, 407] width 67 height 30
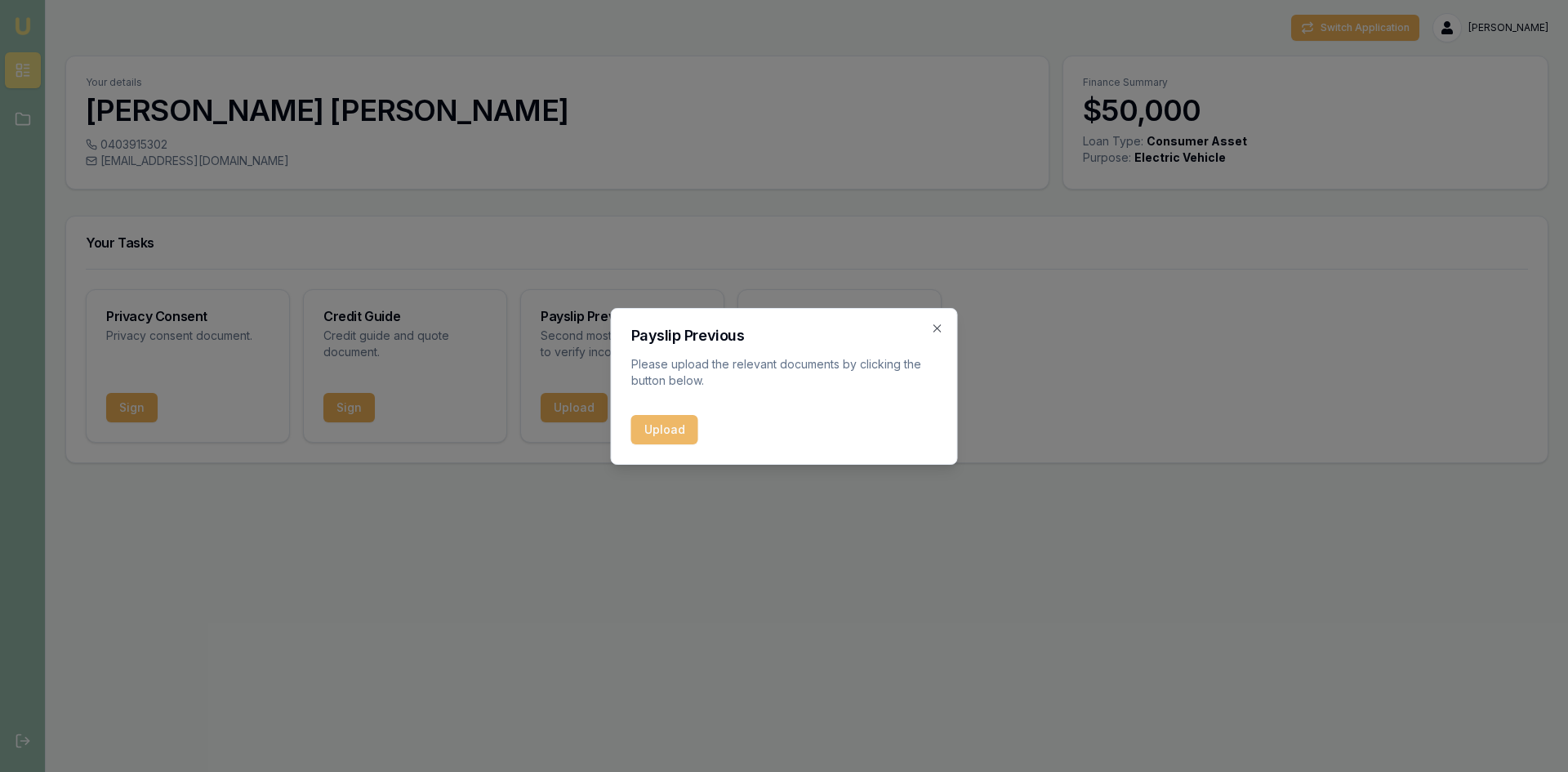
click at [672, 443] on button "Upload" at bounding box center [665, 430] width 67 height 30
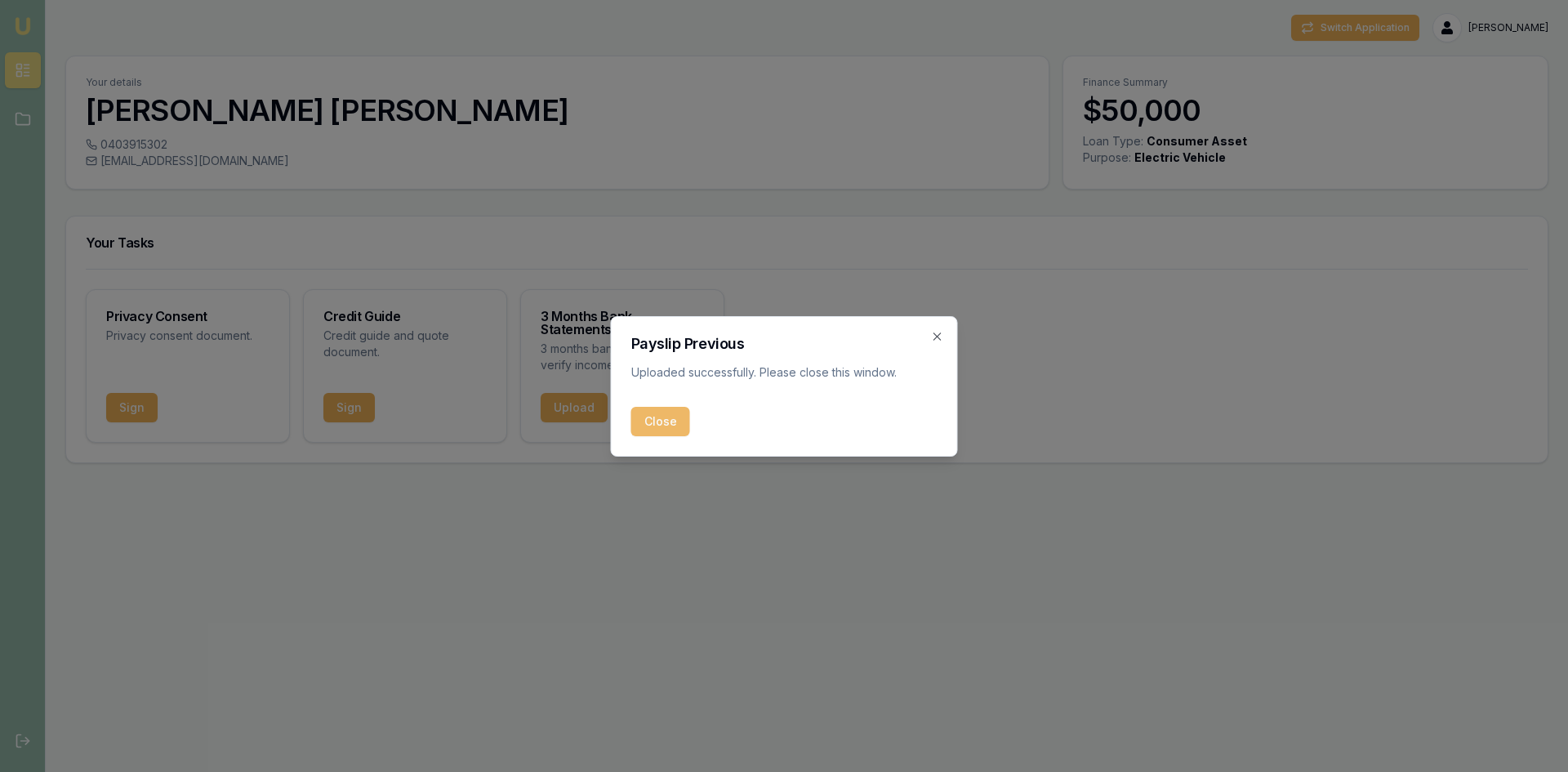
click at [649, 431] on button "Close" at bounding box center [661, 421] width 59 height 30
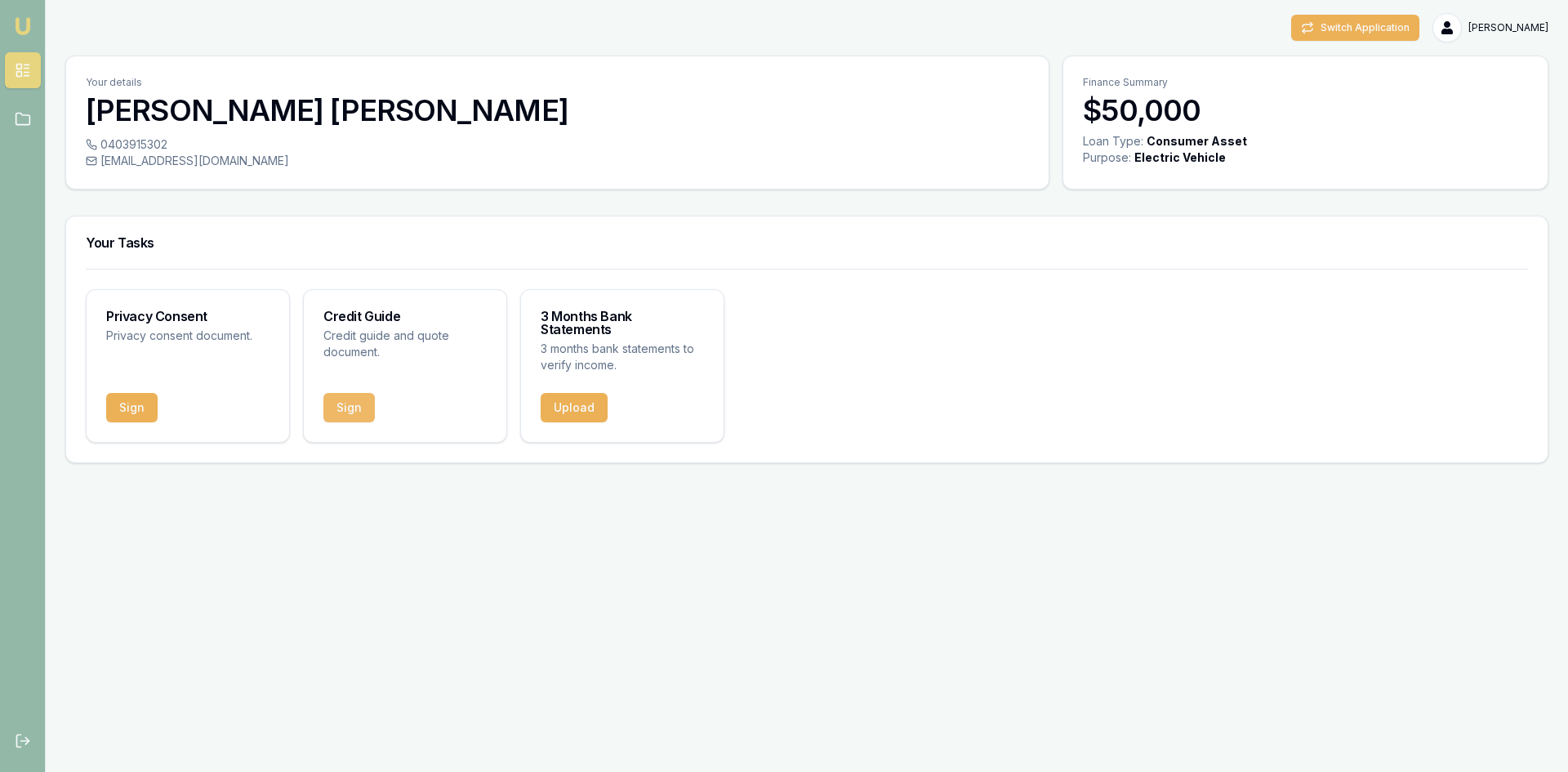
click at [348, 392] on button "Sign" at bounding box center [349, 407] width 51 height 30
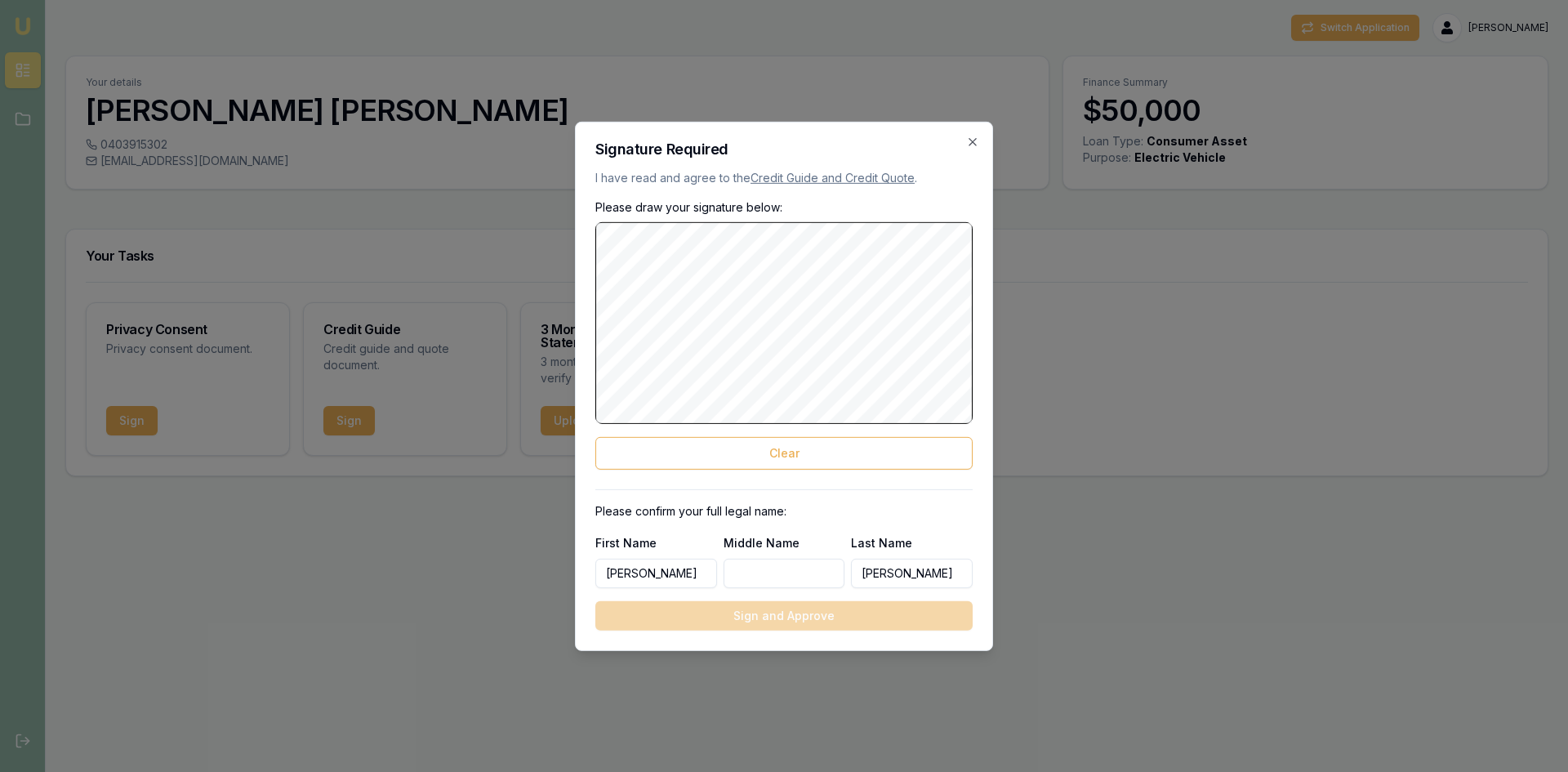
click at [818, 173] on link "Credit Guide and Credit Quote" at bounding box center [832, 177] width 164 height 14
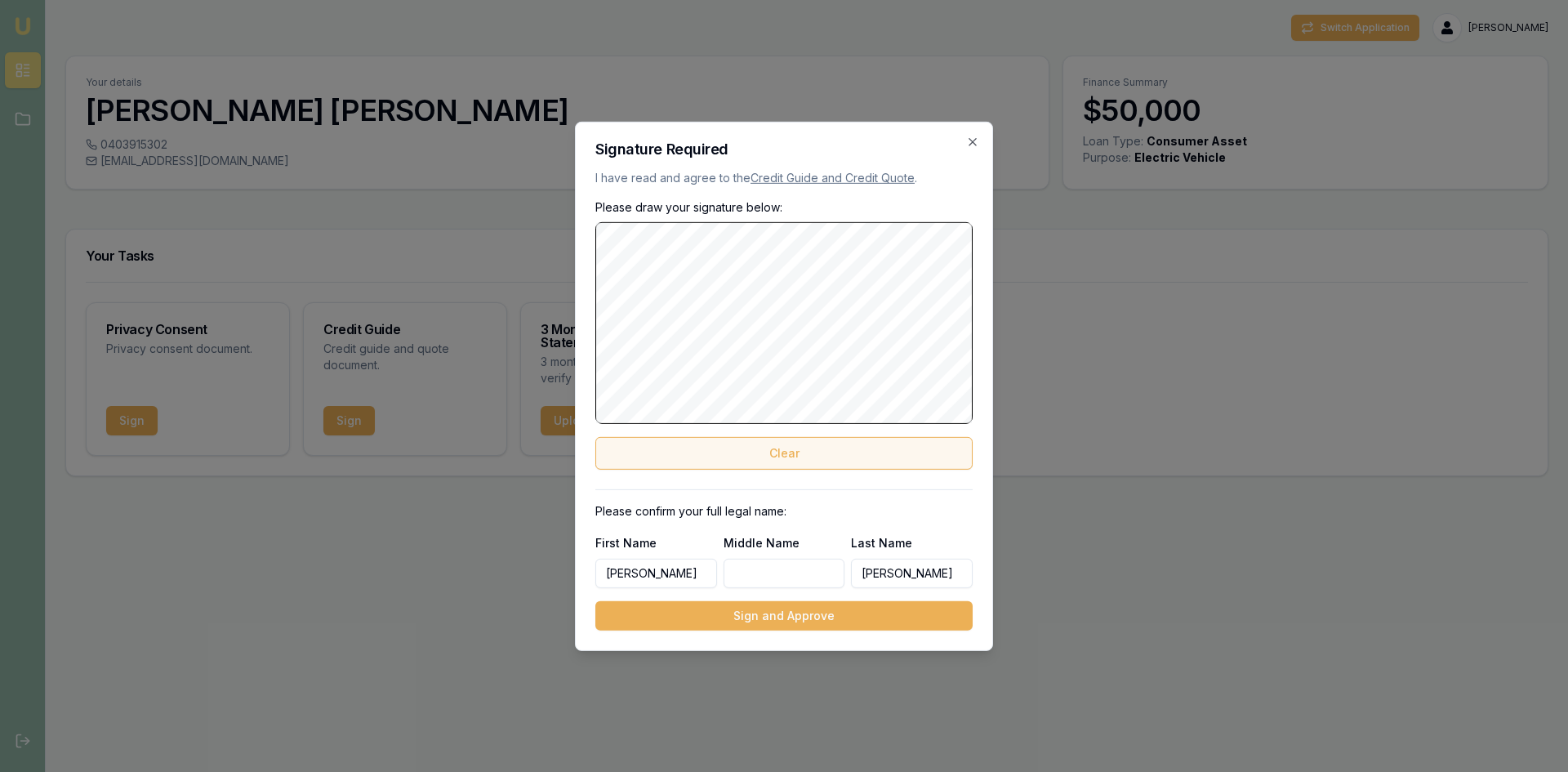
click at [753, 456] on button "Clear" at bounding box center [784, 452] width 378 height 32
click at [771, 452] on button "Clear" at bounding box center [784, 452] width 378 height 32
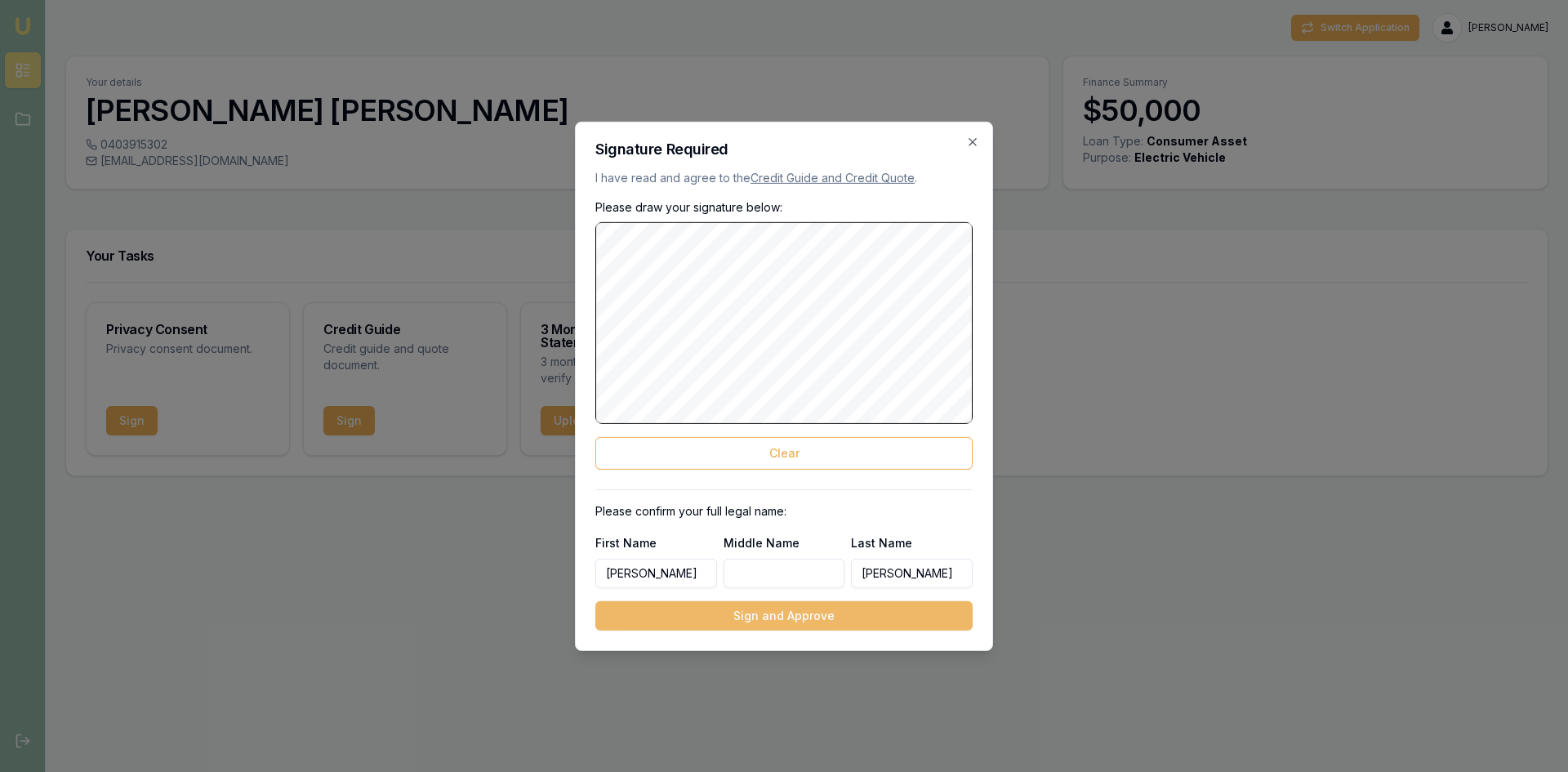
click at [743, 615] on button "Sign and Approve" at bounding box center [784, 616] width 378 height 30
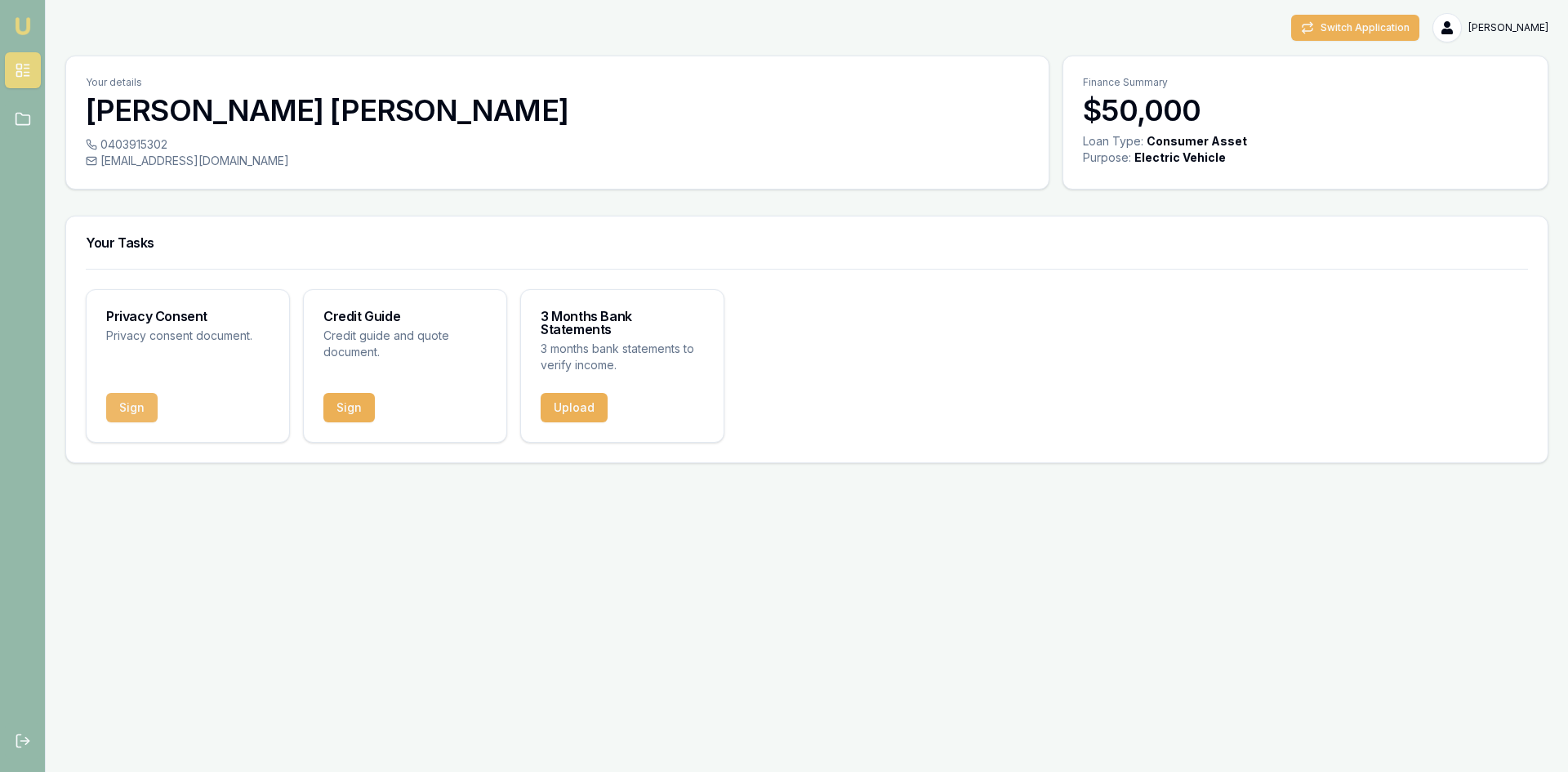
click at [128, 396] on button "Sign" at bounding box center [132, 407] width 51 height 30
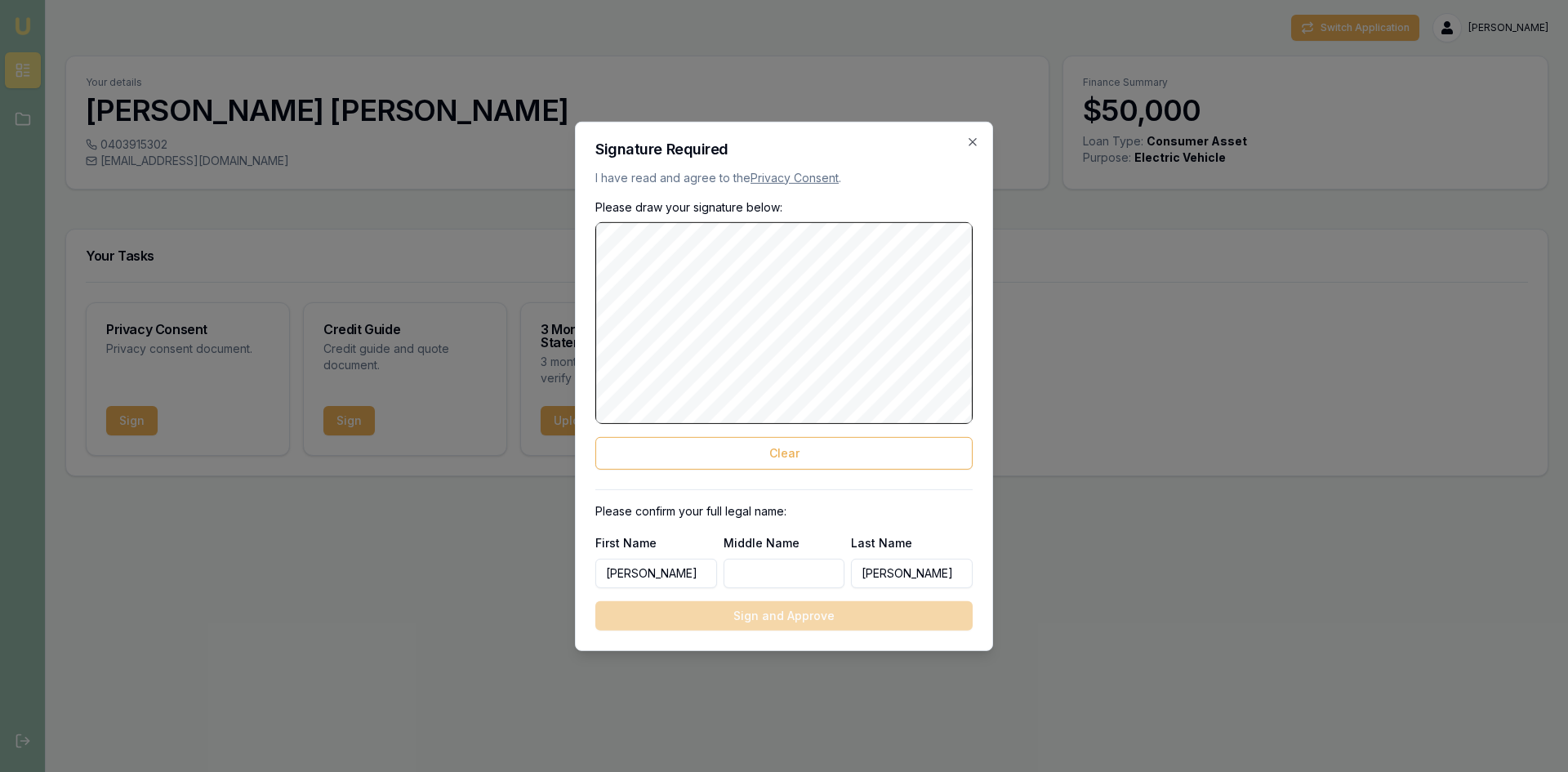
click at [809, 181] on link "Privacy Consent" at bounding box center [795, 177] width 89 height 14
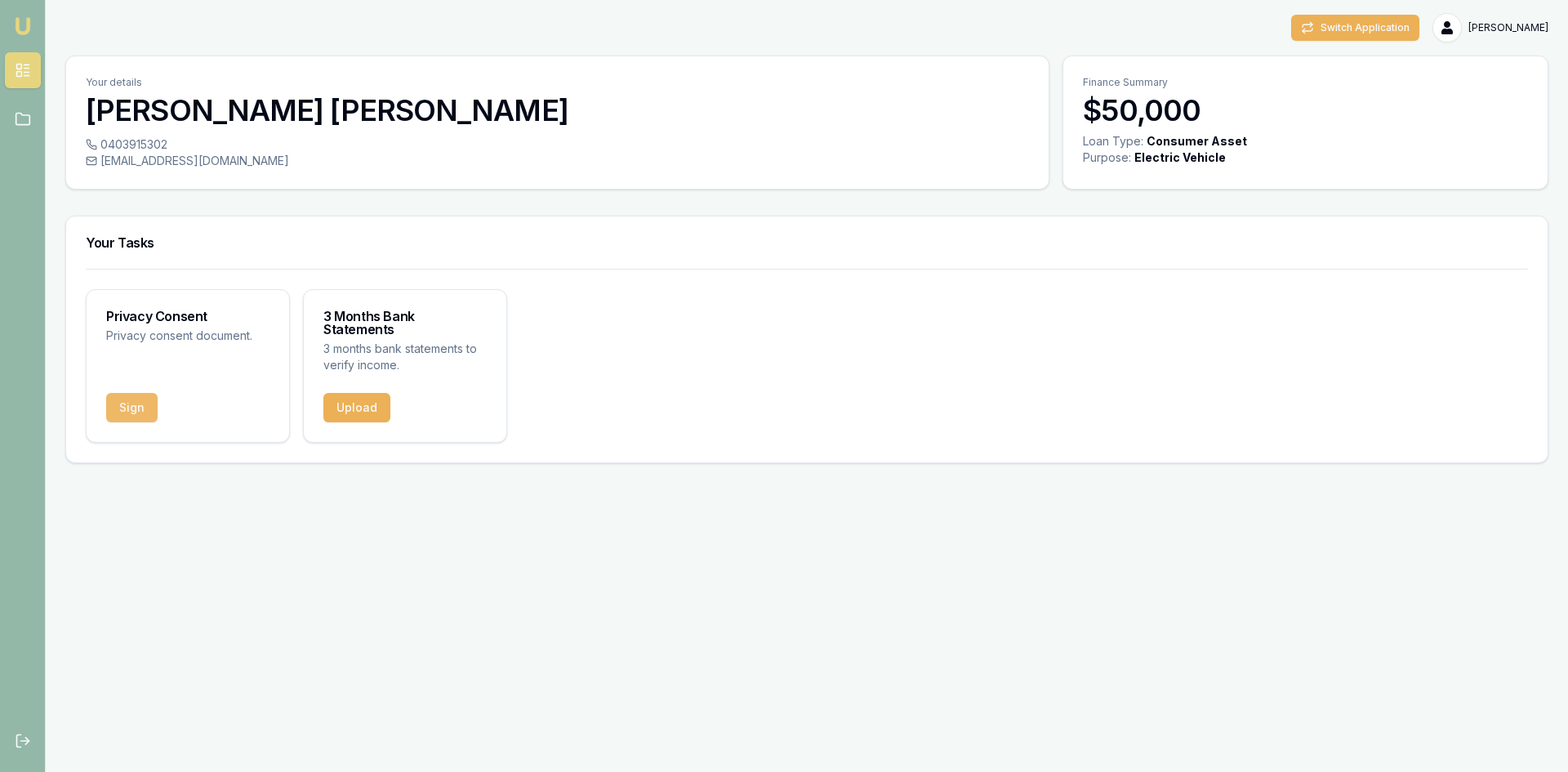
click at [130, 392] on button "Sign" at bounding box center [132, 407] width 51 height 30
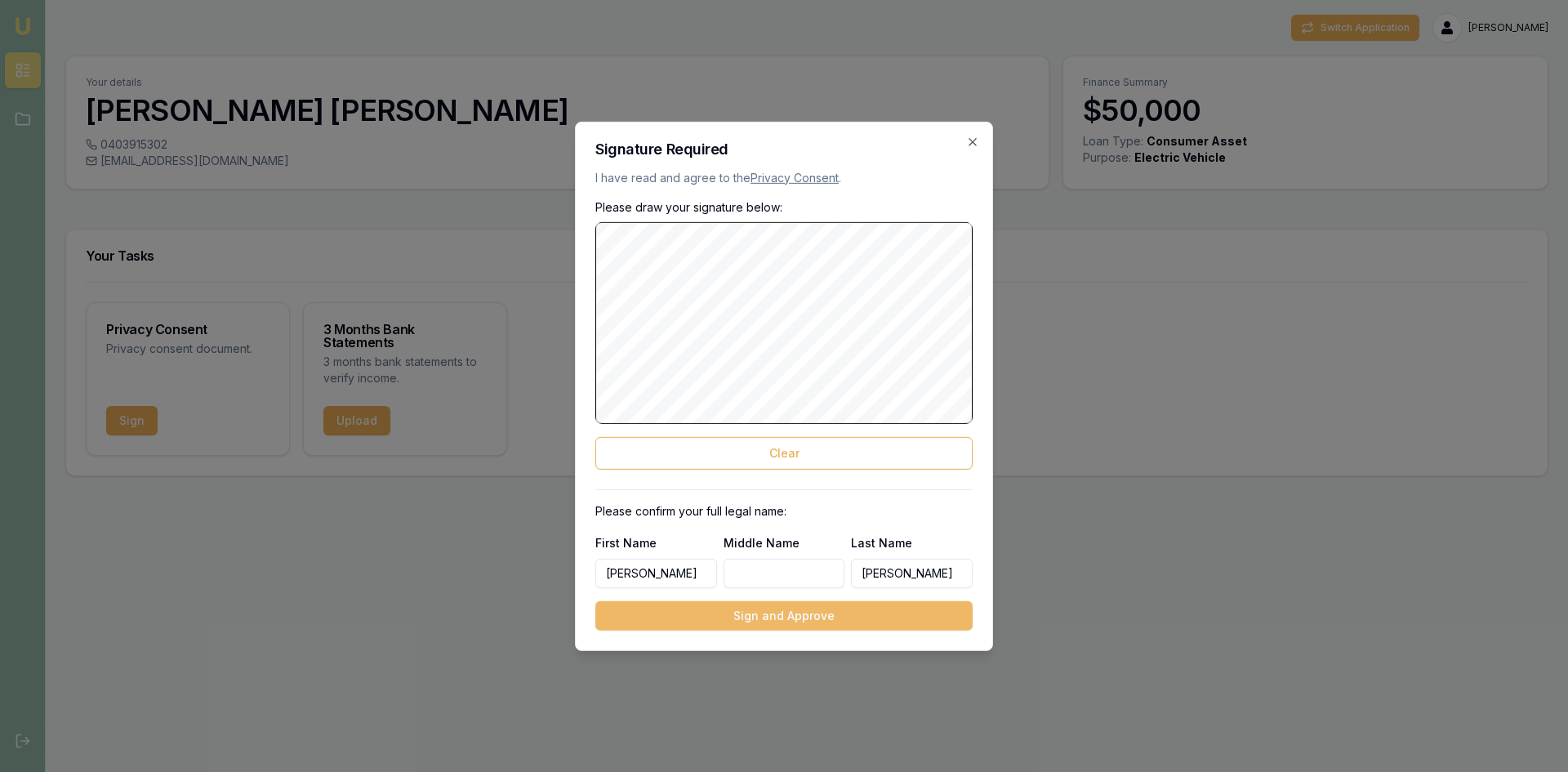
click at [738, 613] on button "Sign and Approve" at bounding box center [784, 616] width 378 height 30
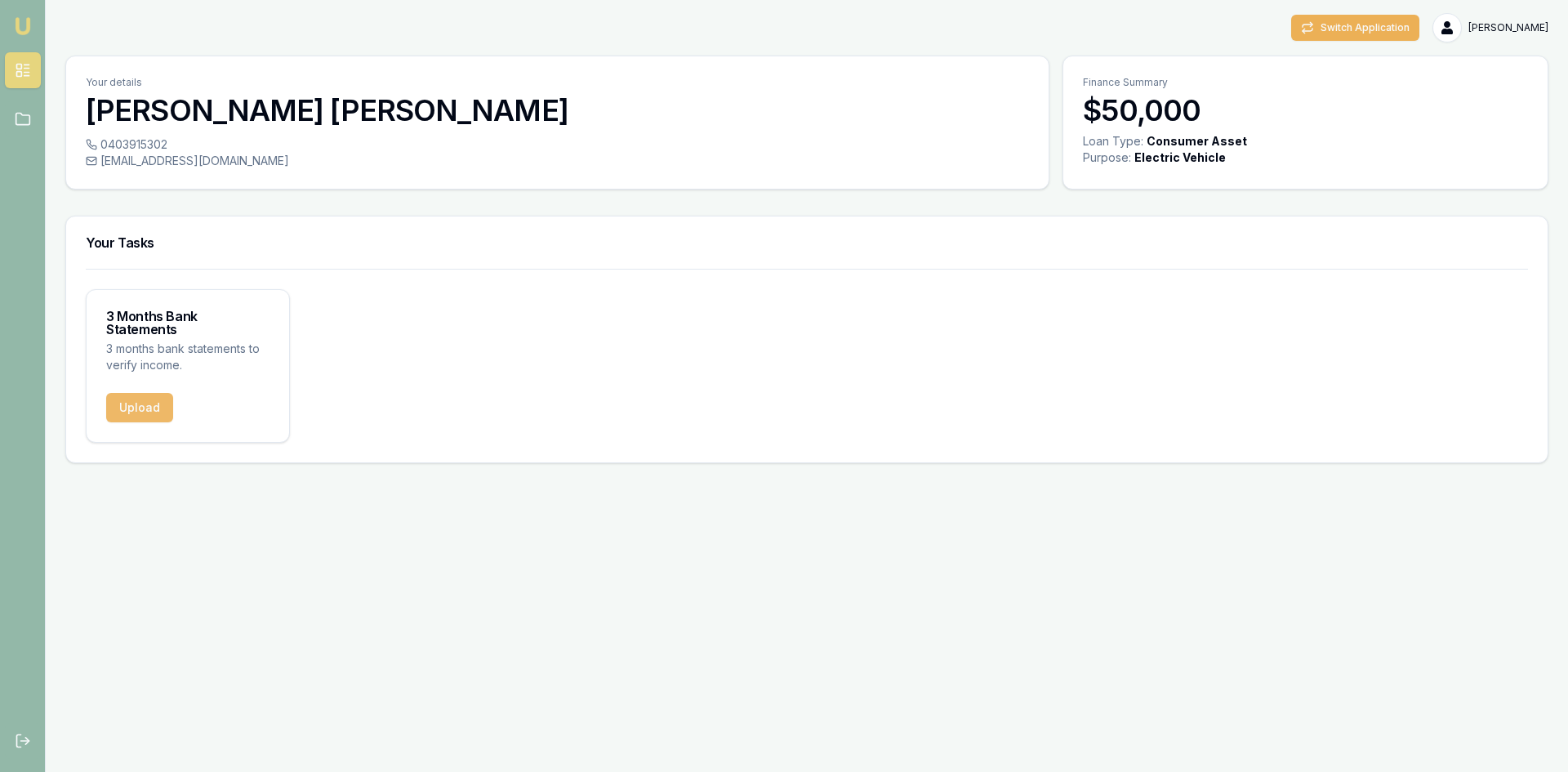
click at [133, 398] on button "Upload" at bounding box center [140, 407] width 67 height 30
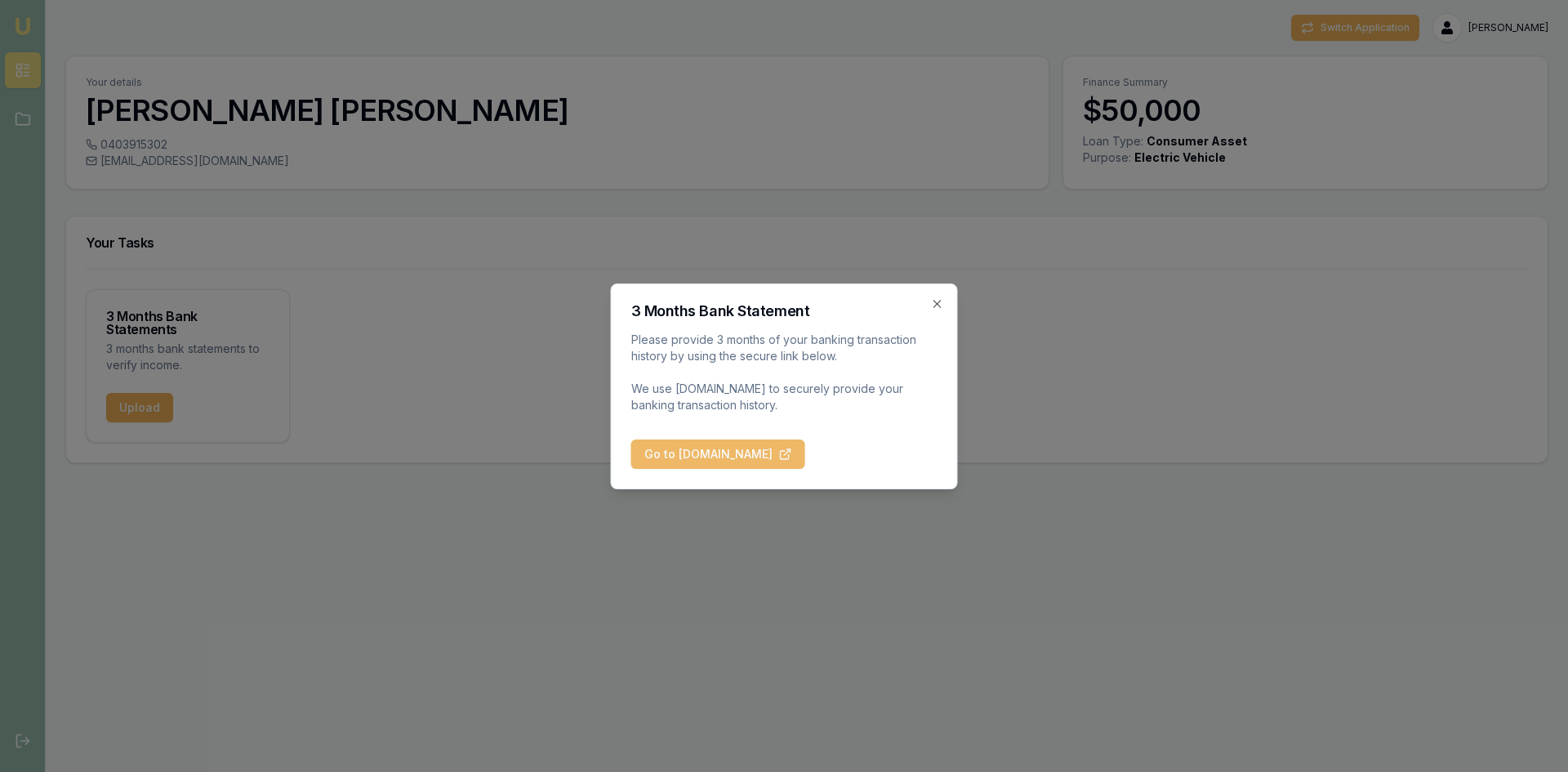
click at [686, 450] on button "Go to BankStatements.com.au" at bounding box center [718, 454] width 174 height 30
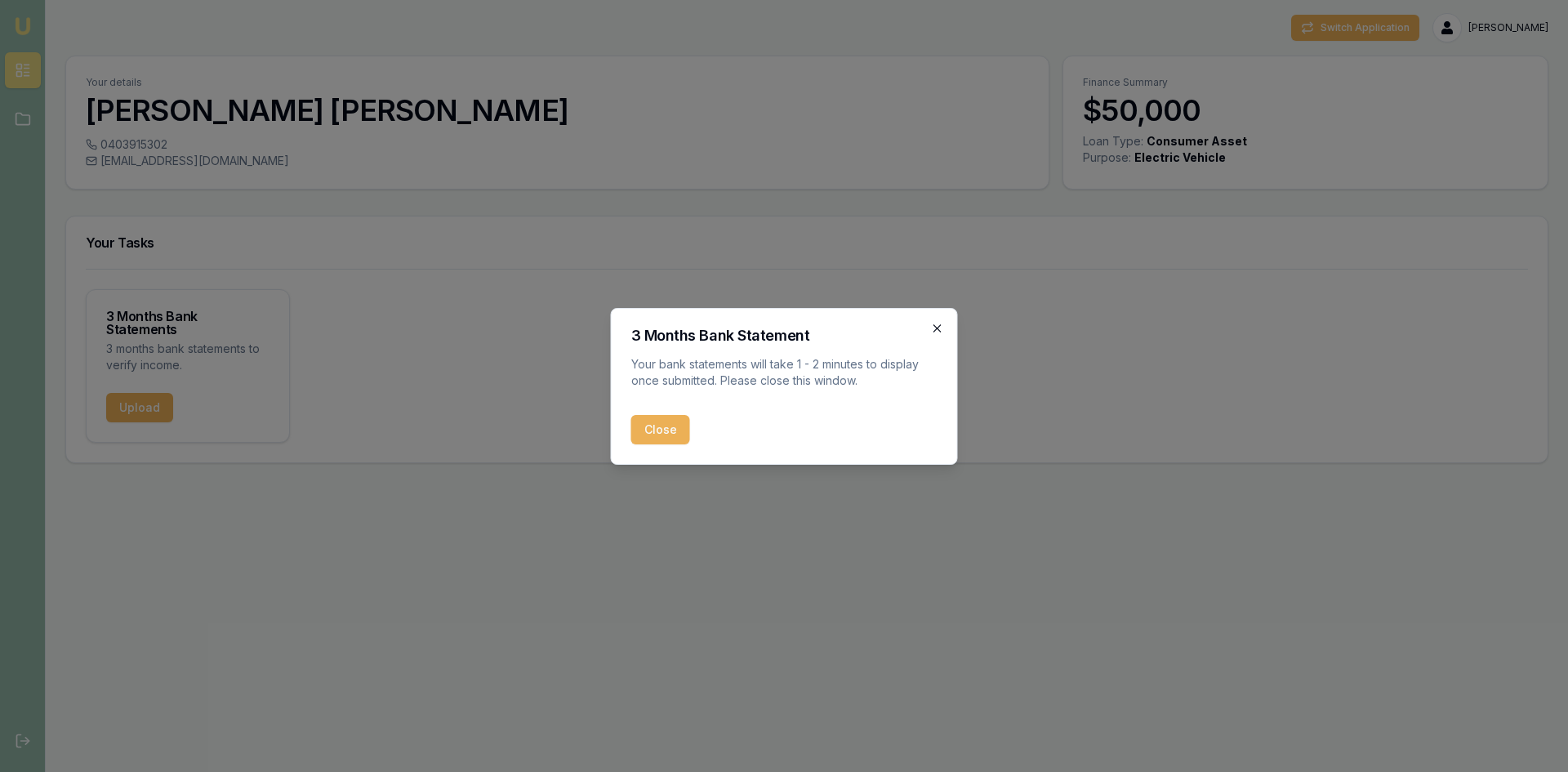
click at [942, 324] on icon "button" at bounding box center [936, 327] width 13 height 13
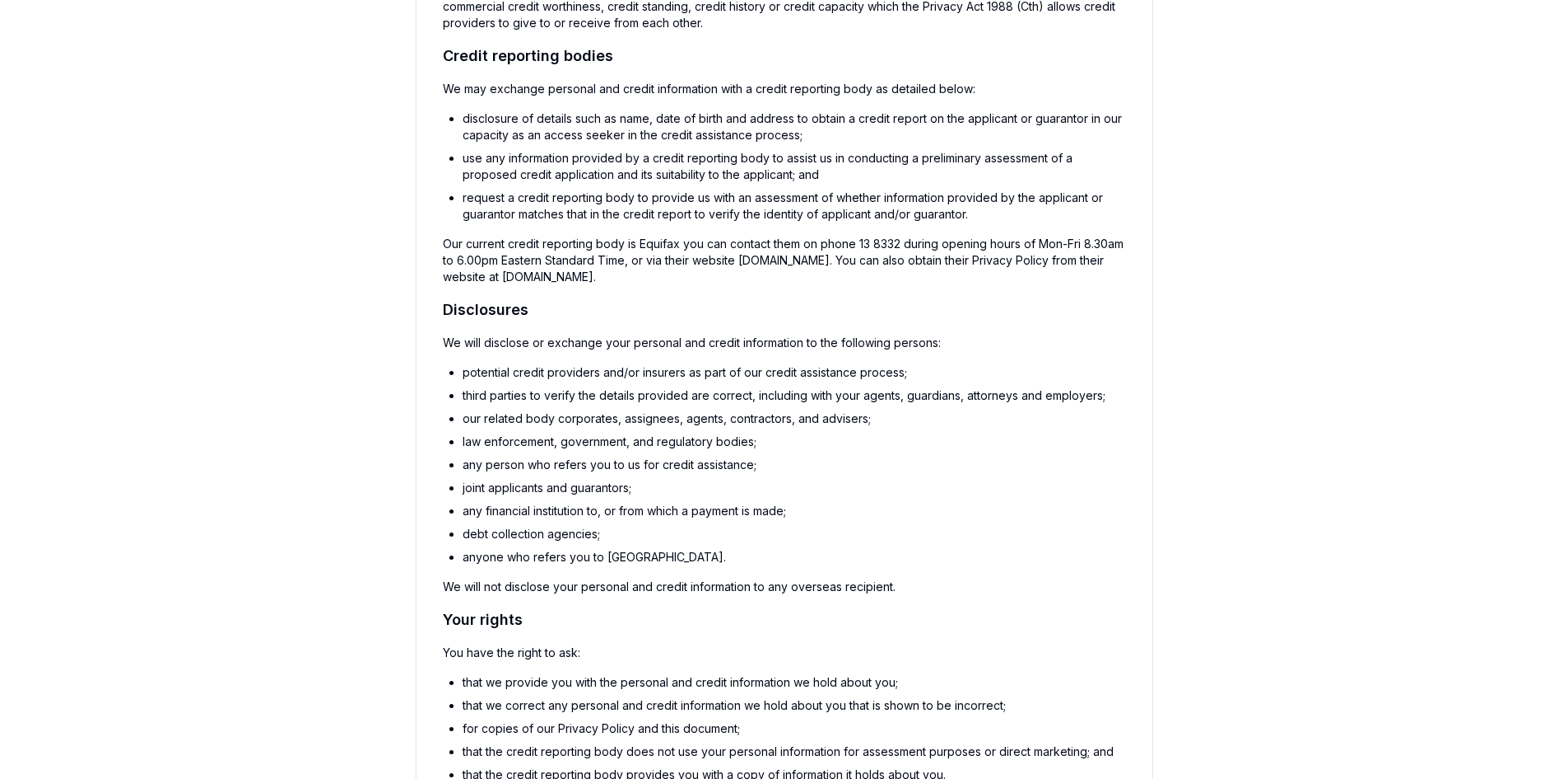
scroll to position [832, 0]
